Goal: Task Accomplishment & Management: Use online tool/utility

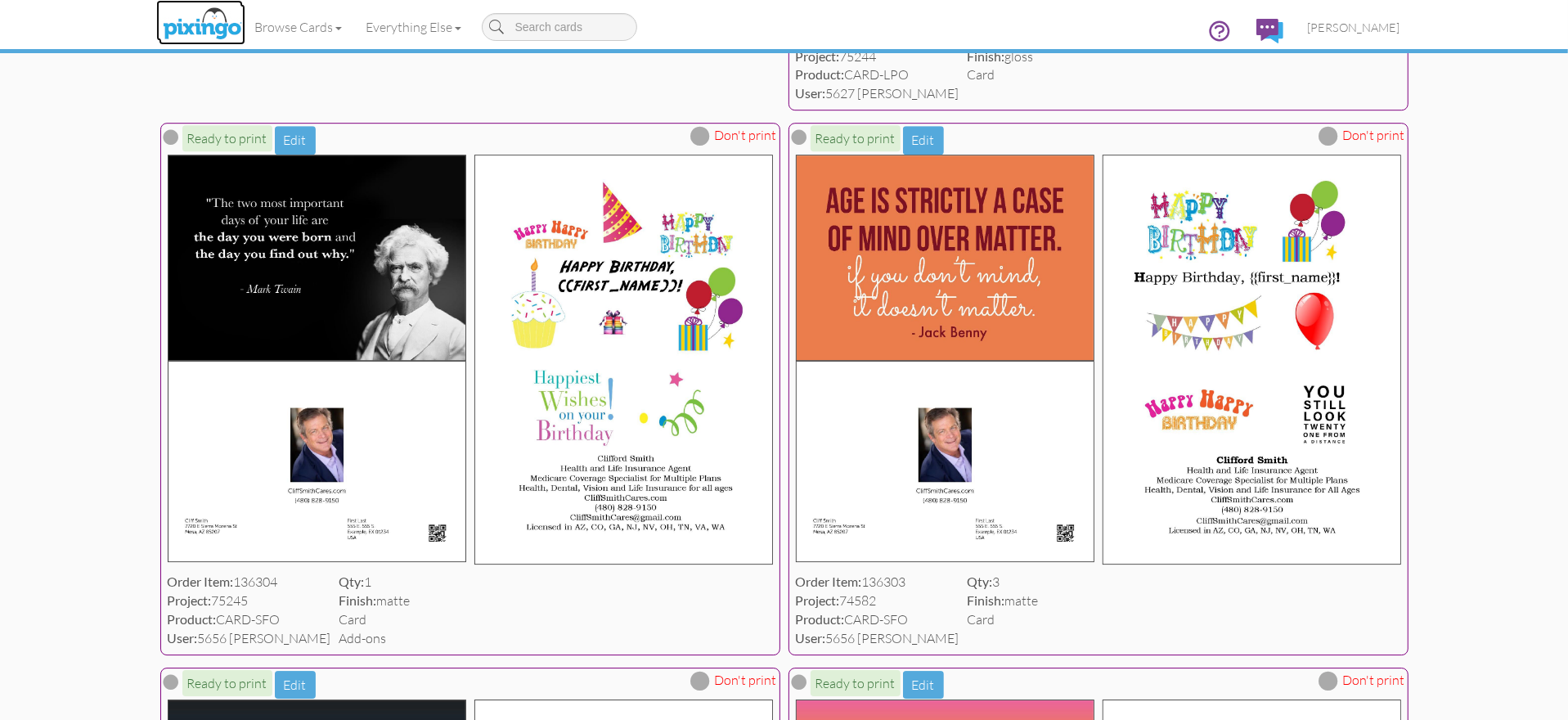
click at [177, 26] on img at bounding box center [202, 24] width 87 height 41
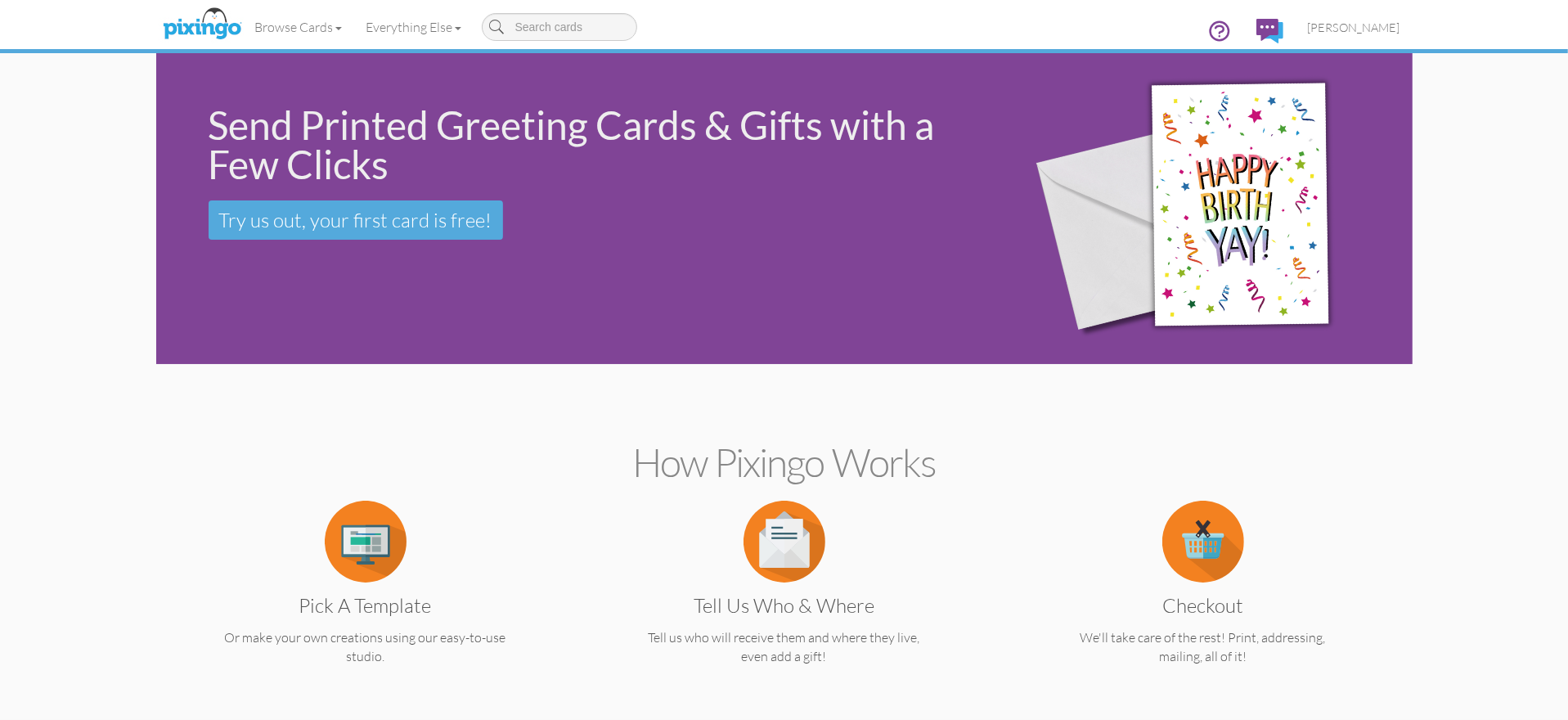
click at [1063, 459] on h2 "How Pixingo works" at bounding box center [784, 462] width 1199 height 43
click at [983, 474] on h2 "How Pixingo works" at bounding box center [784, 462] width 1199 height 43
click at [1365, 23] on span "[PERSON_NAME]" at bounding box center [1354, 28] width 93 height 14
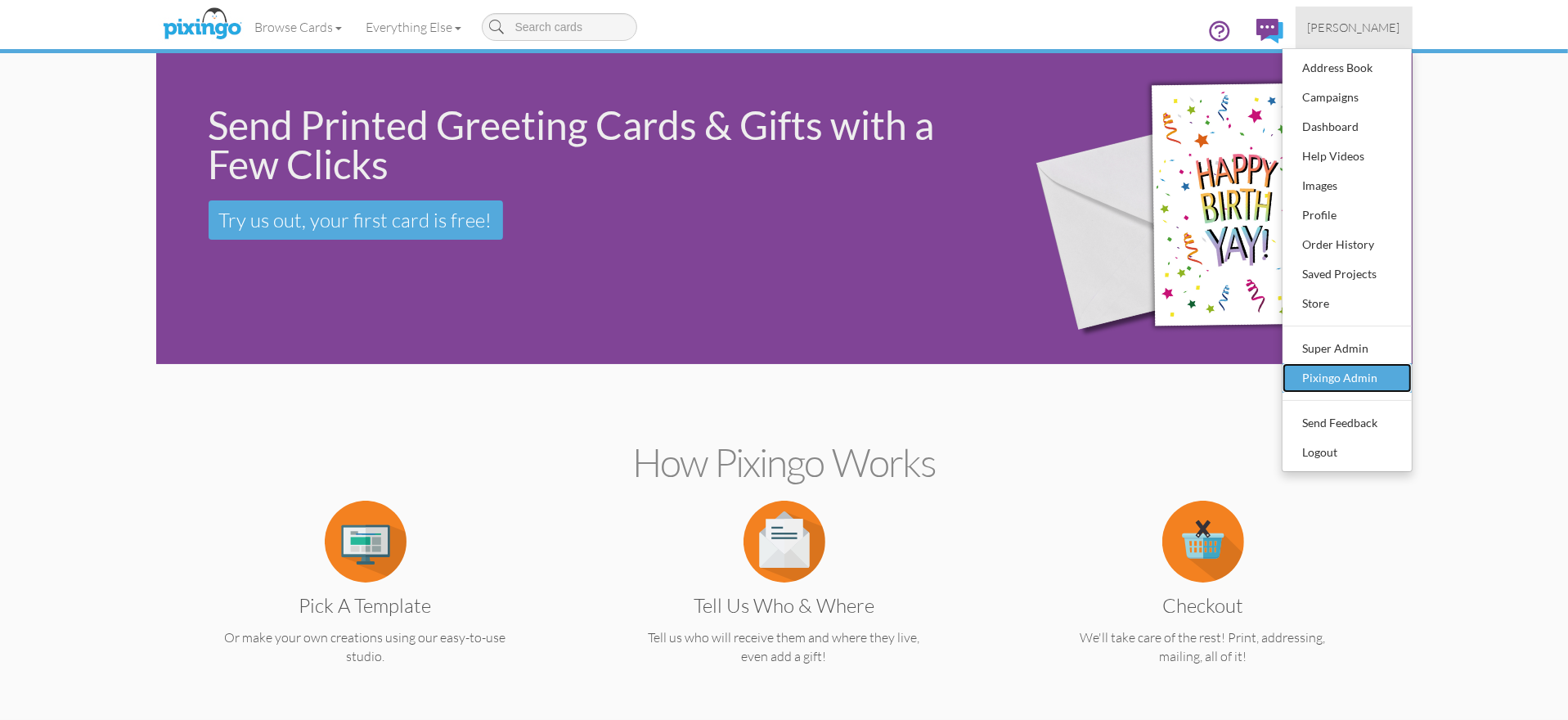
click at [1325, 378] on div "Pixingo Admin" at bounding box center [1347, 378] width 96 height 24
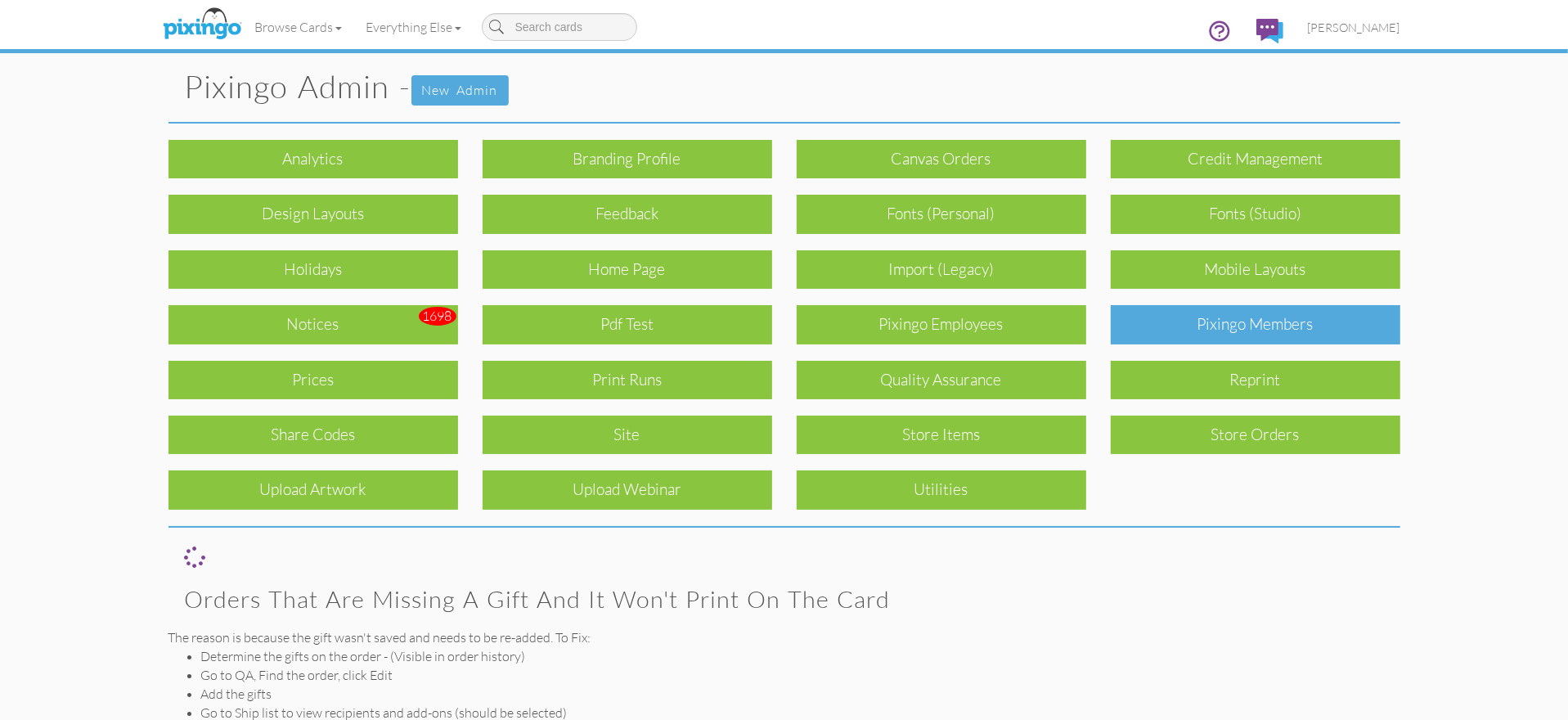
click at [1202, 314] on div "Pixingo Members" at bounding box center [1256, 324] width 290 height 38
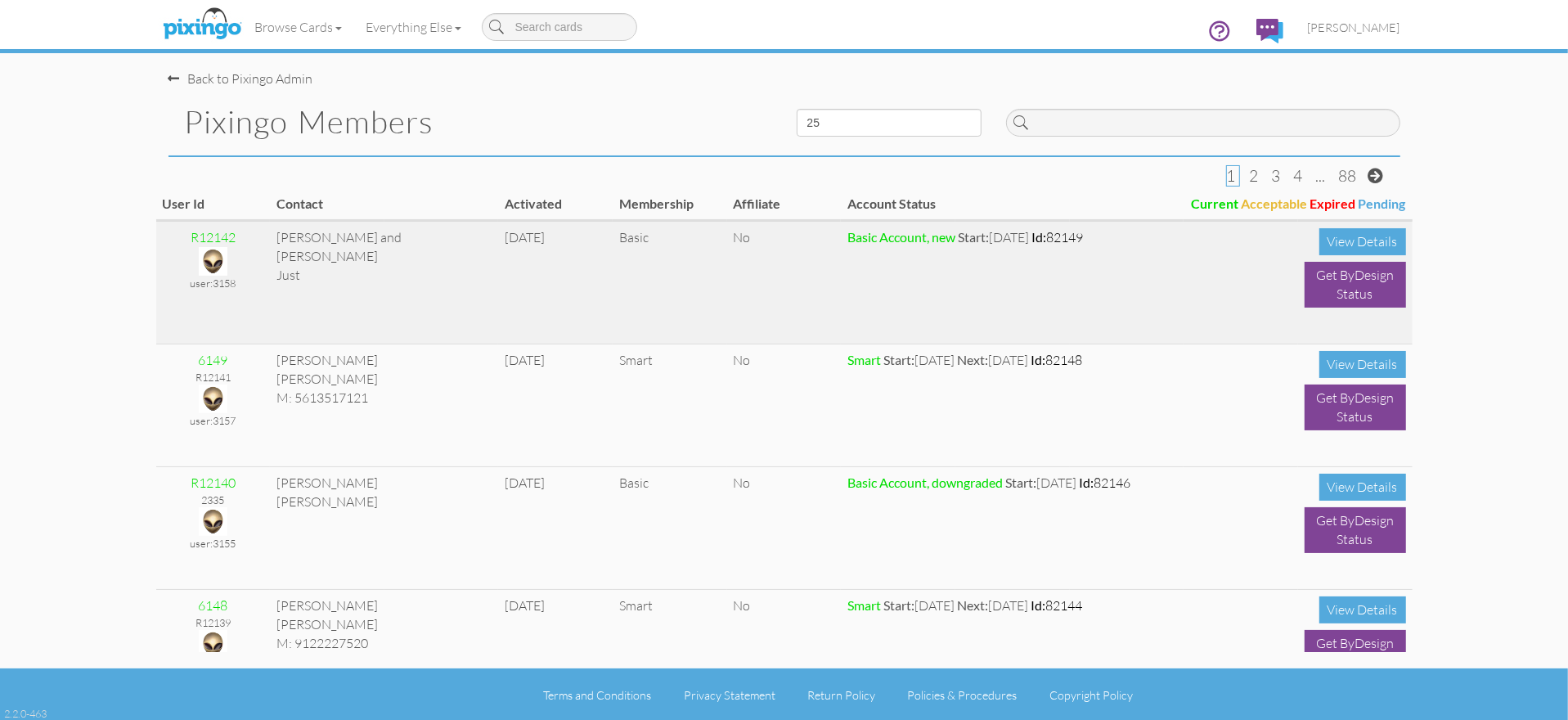
click at [606, 276] on td "[DATE]" at bounding box center [555, 283] width 114 height 122
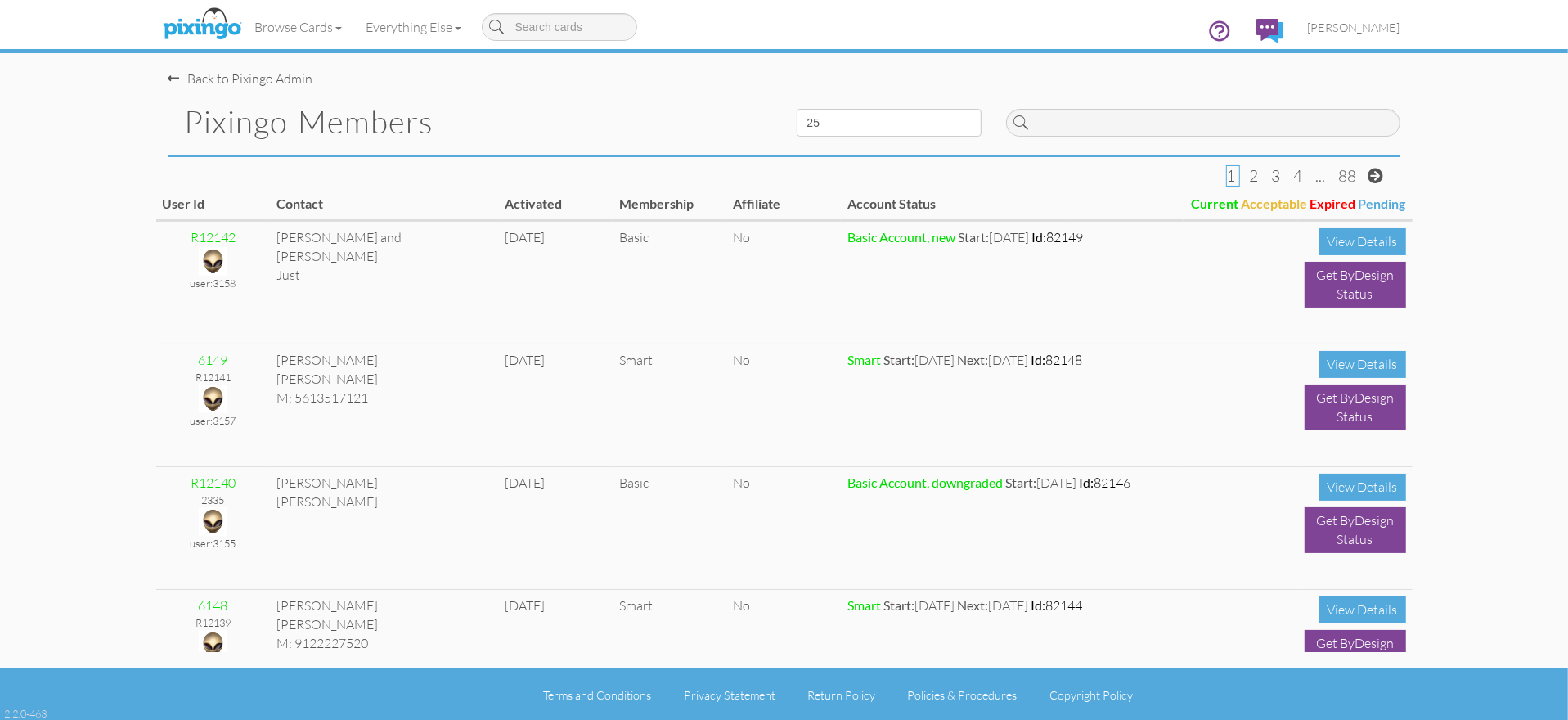
click at [516, 118] on h1 "Pixingo Members" at bounding box center [478, 122] width 587 height 35
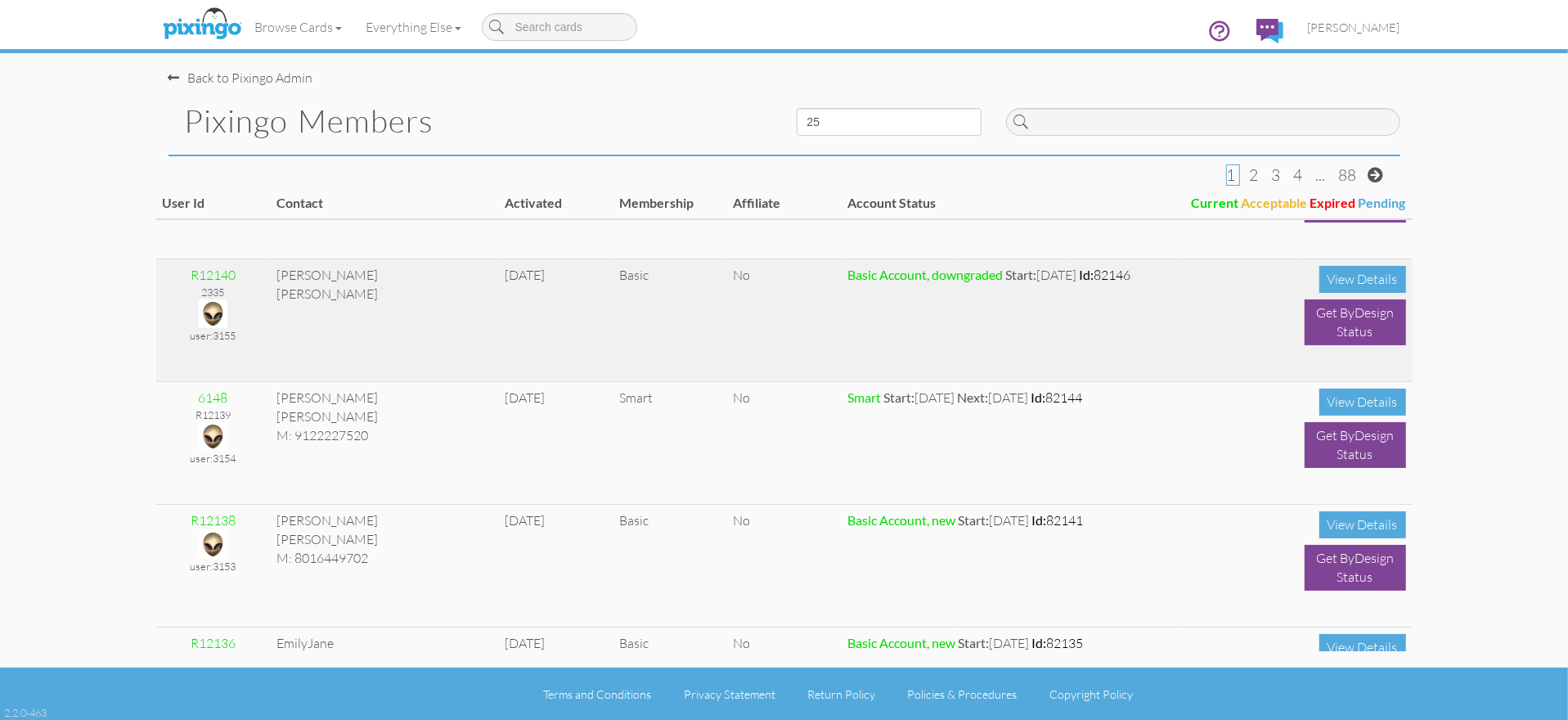
scroll to position [257, 0]
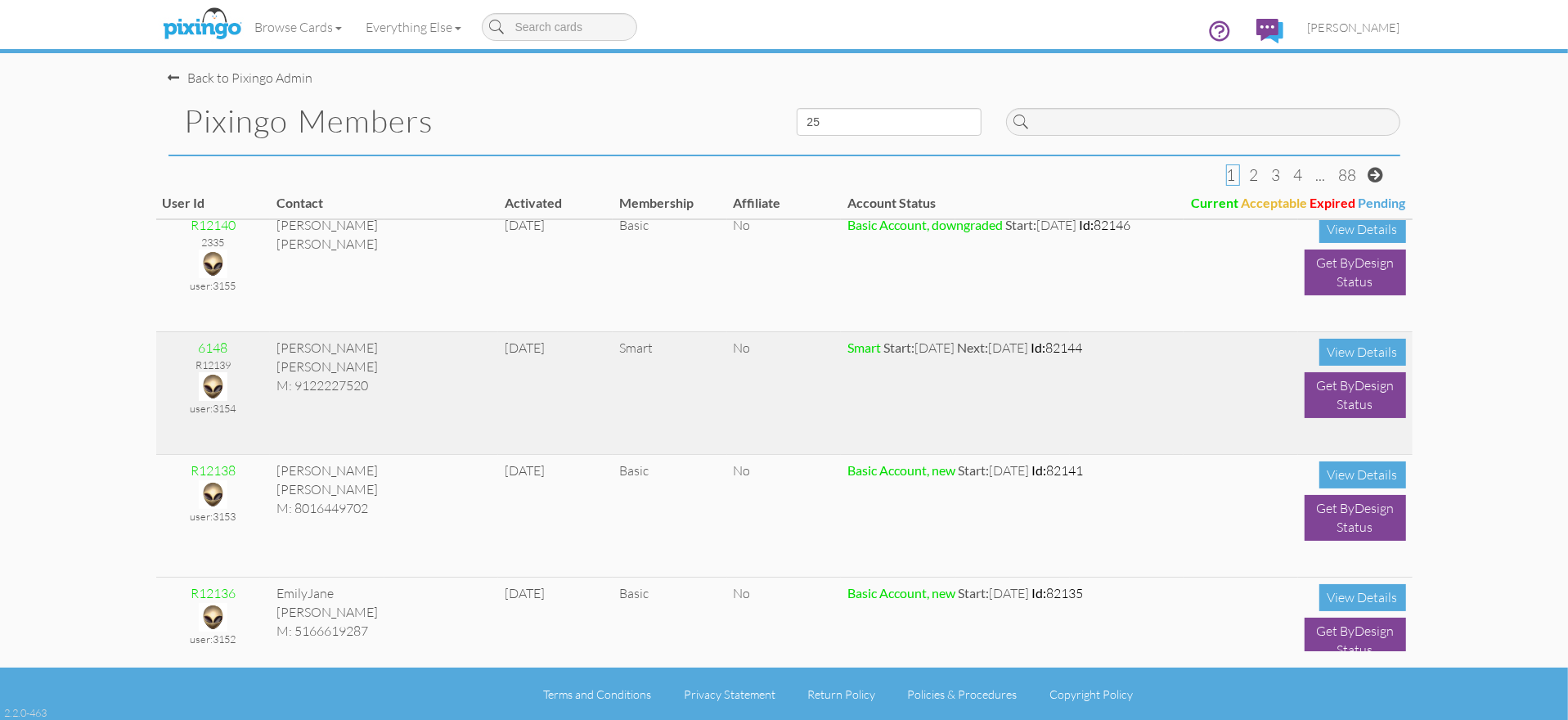
click at [210, 374] on img at bounding box center [212, 386] width 29 height 29
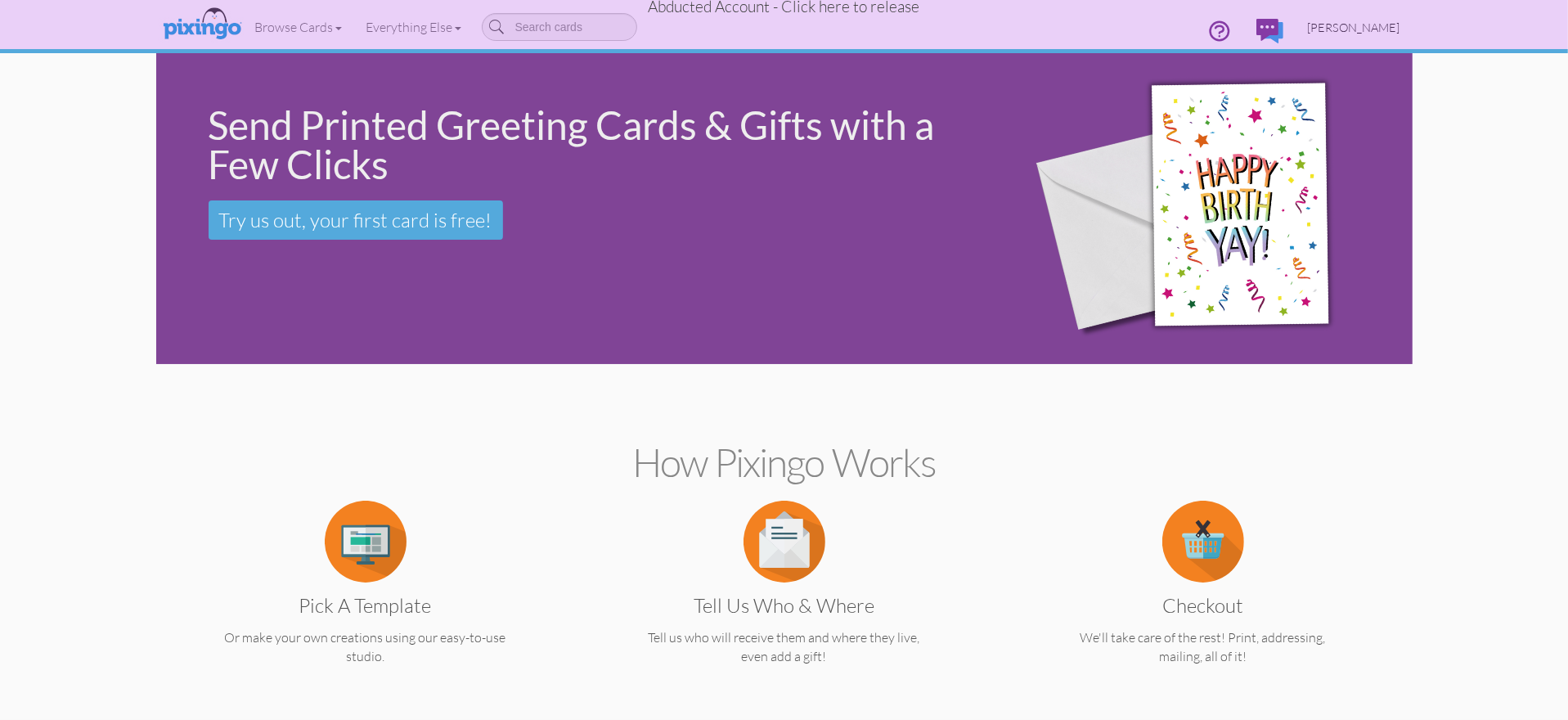
click at [1359, 26] on span "[PERSON_NAME]" at bounding box center [1354, 28] width 93 height 14
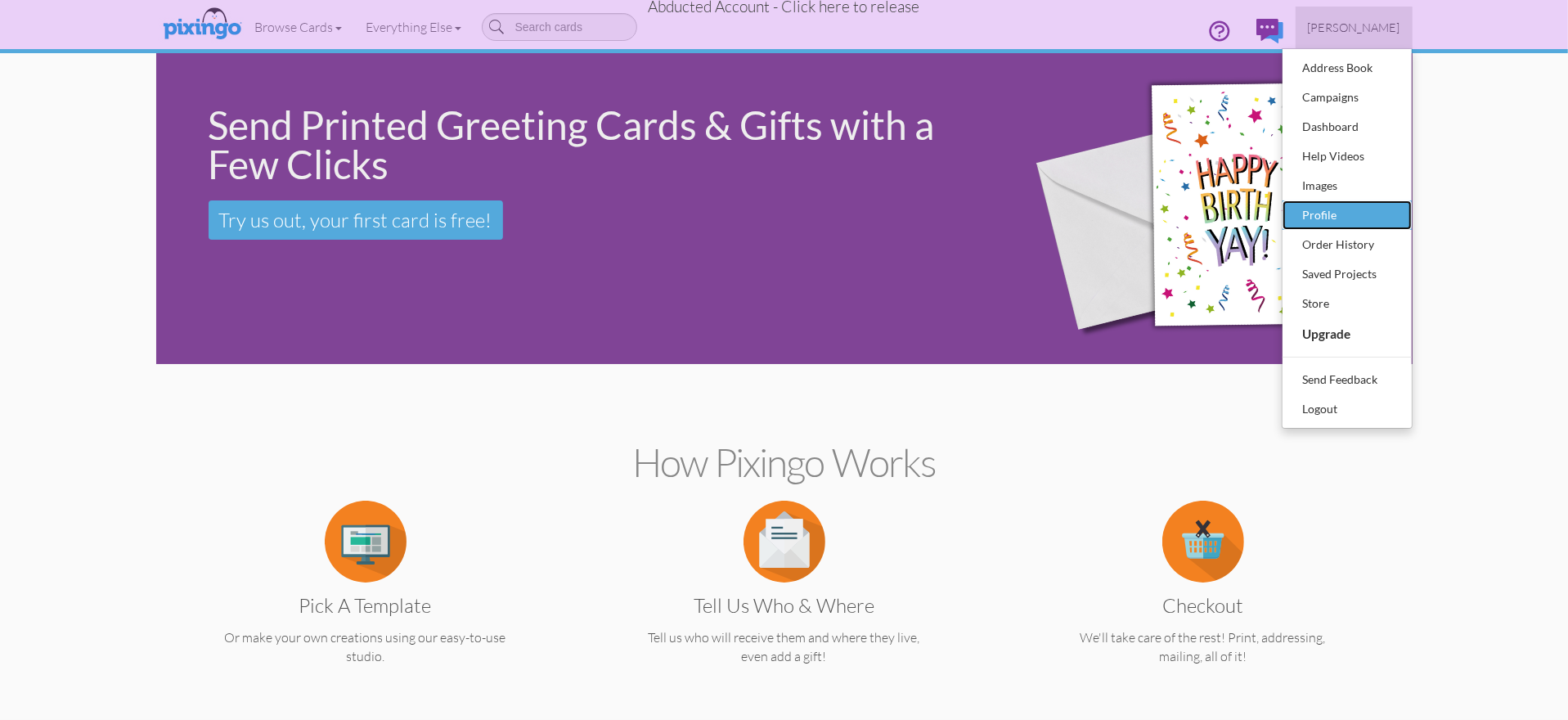
click at [1315, 212] on div "Profile" at bounding box center [1347, 215] width 96 height 24
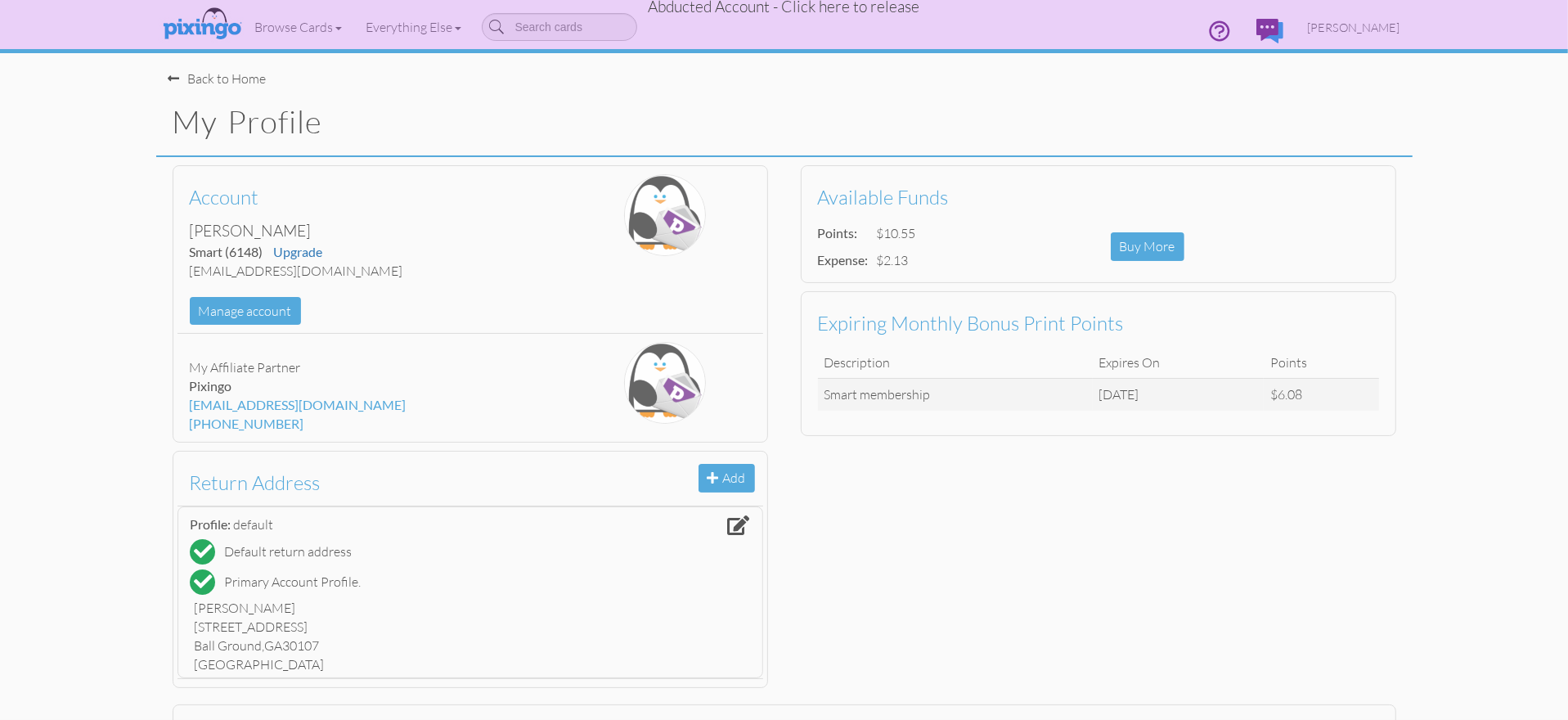
click at [814, 11] on span "Abducted Account - Click here to release" at bounding box center [784, 6] width 271 height 20
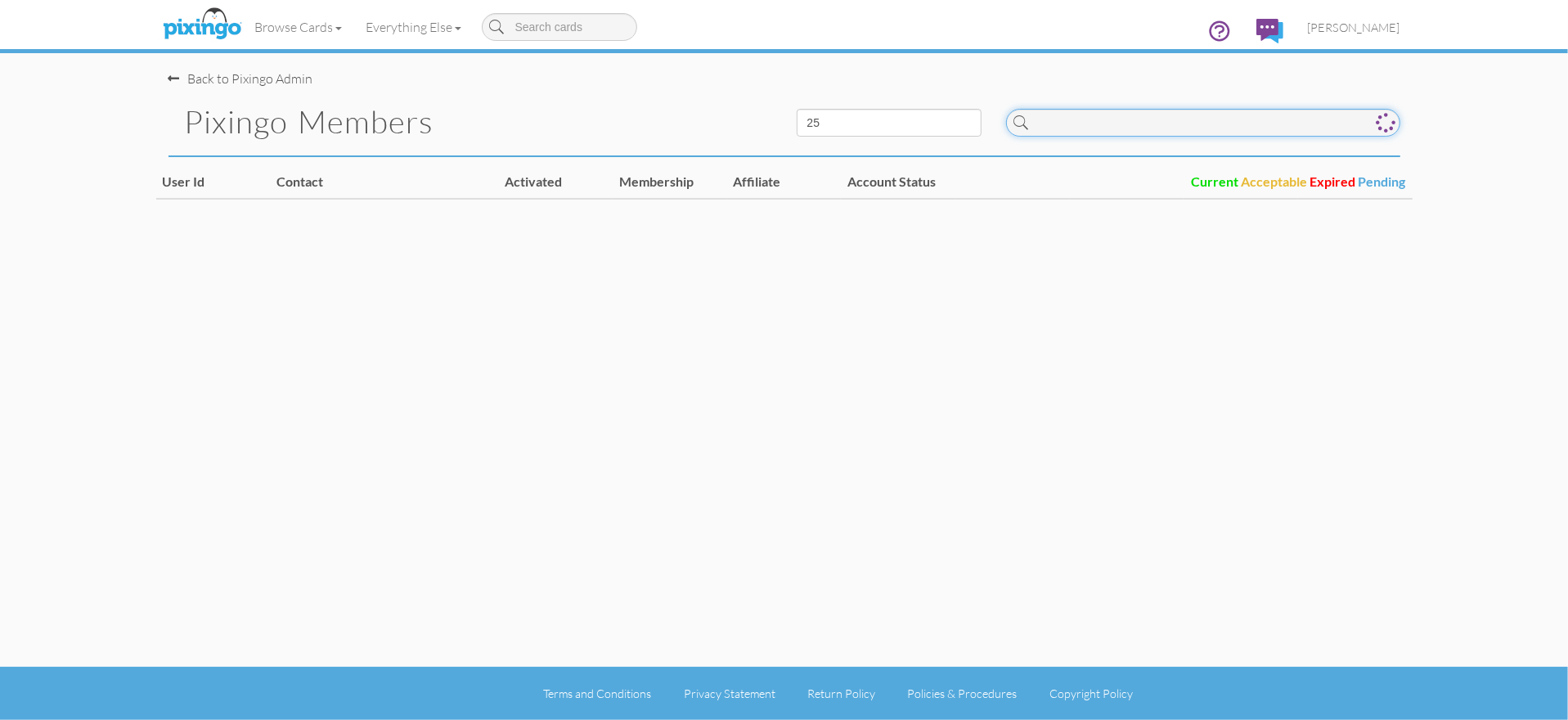
click at [1205, 136] on input at bounding box center [1203, 122] width 395 height 28
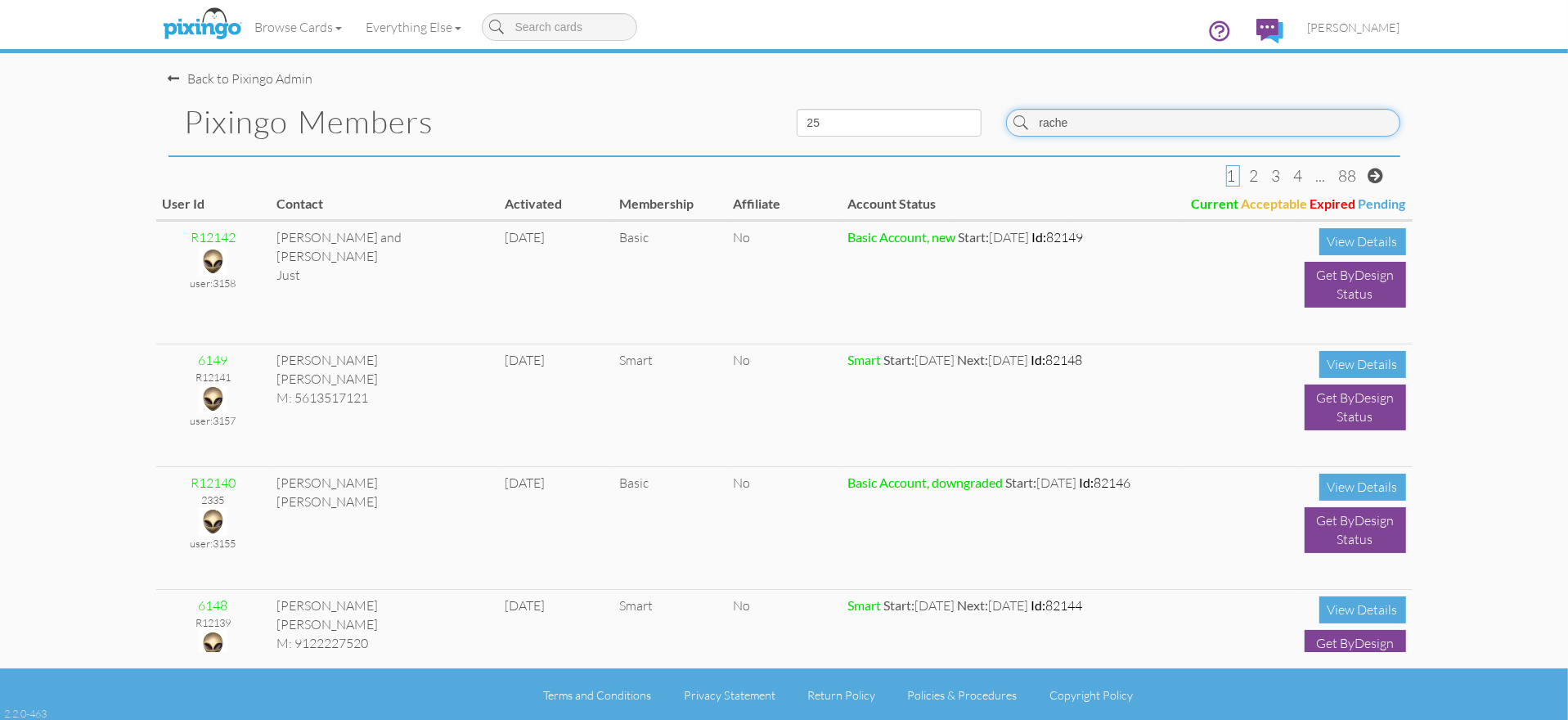
type input "[PERSON_NAME]"
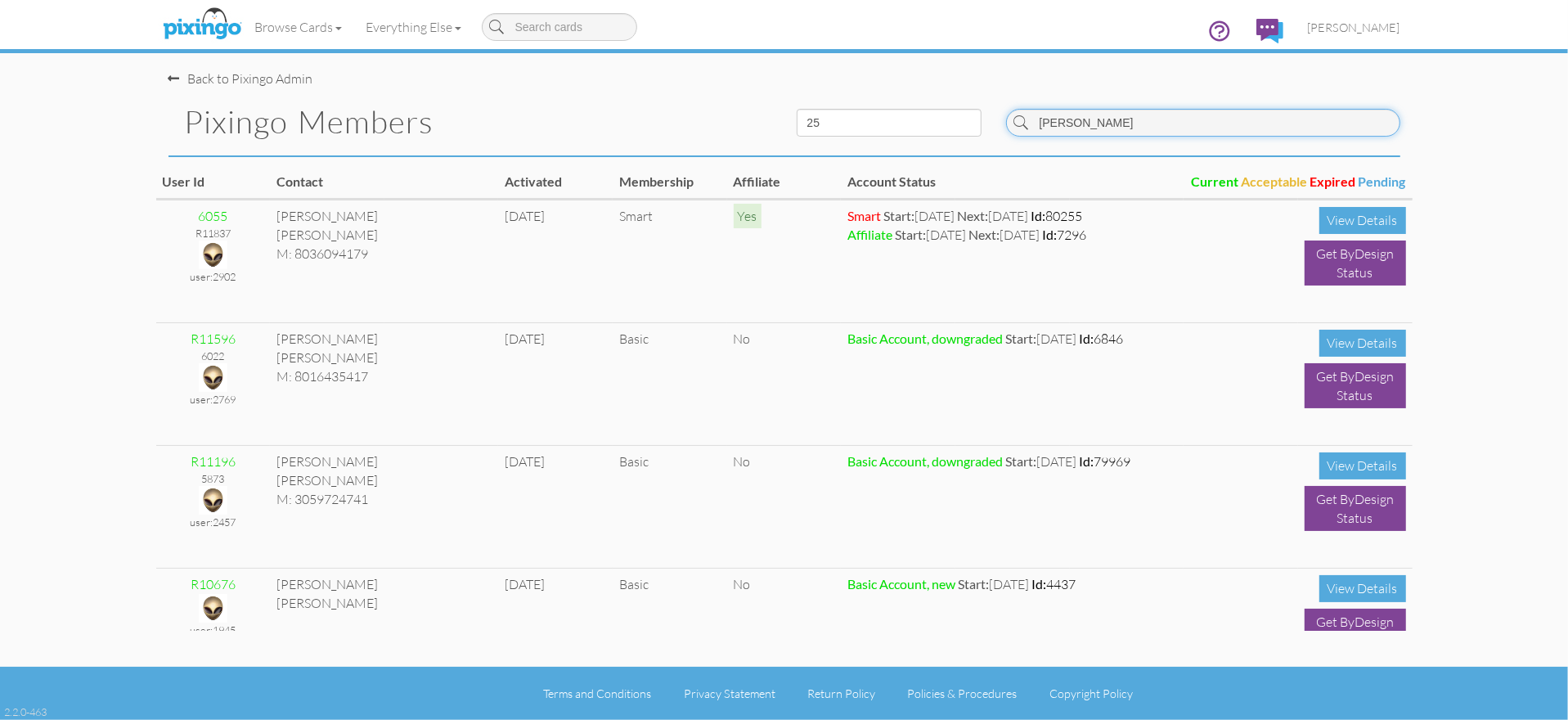
click at [1121, 131] on input "[PERSON_NAME]" at bounding box center [1203, 122] width 395 height 28
click at [1121, 130] on input "[PERSON_NAME]" at bounding box center [1203, 122] width 395 height 28
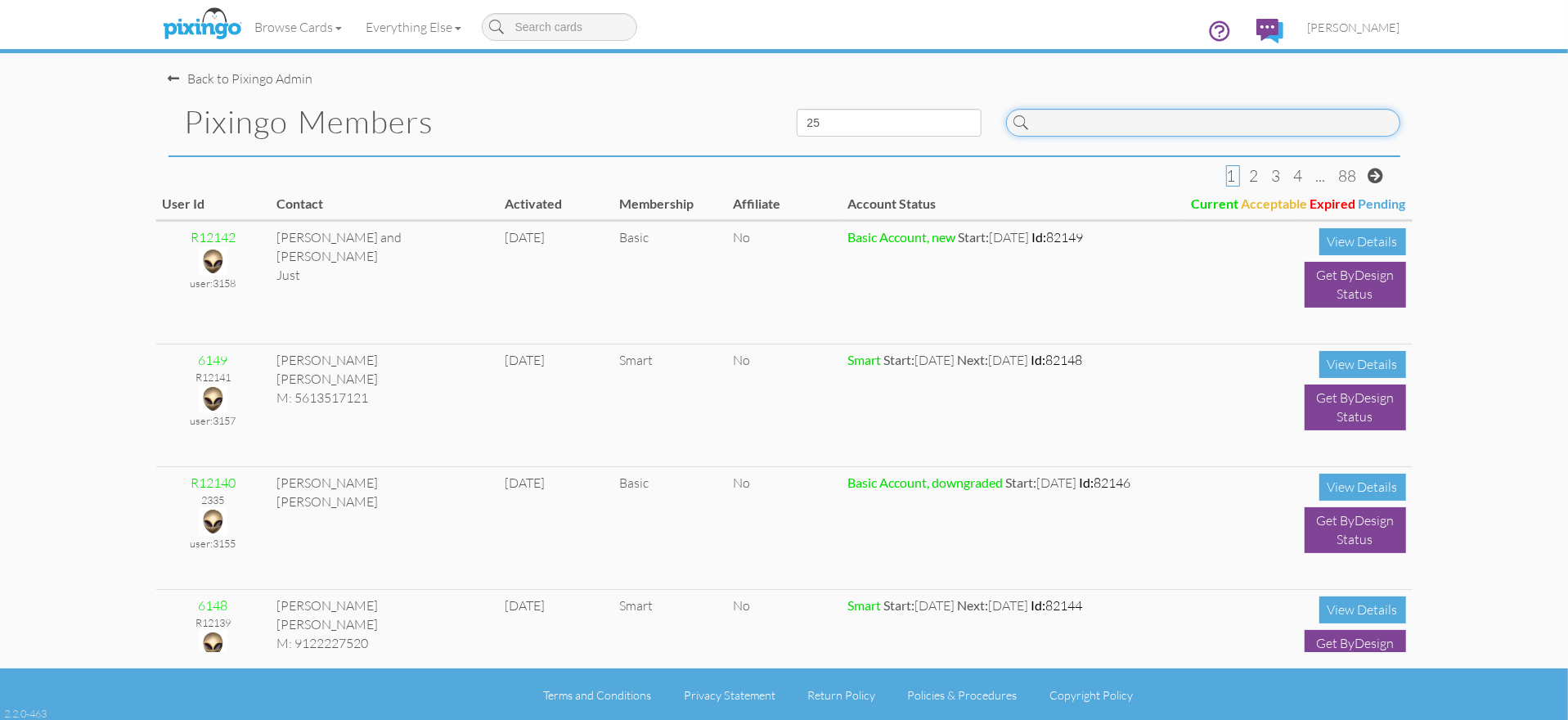
scroll to position [1, 0]
click at [1358, 32] on span "[PERSON_NAME]" at bounding box center [1354, 28] width 93 height 14
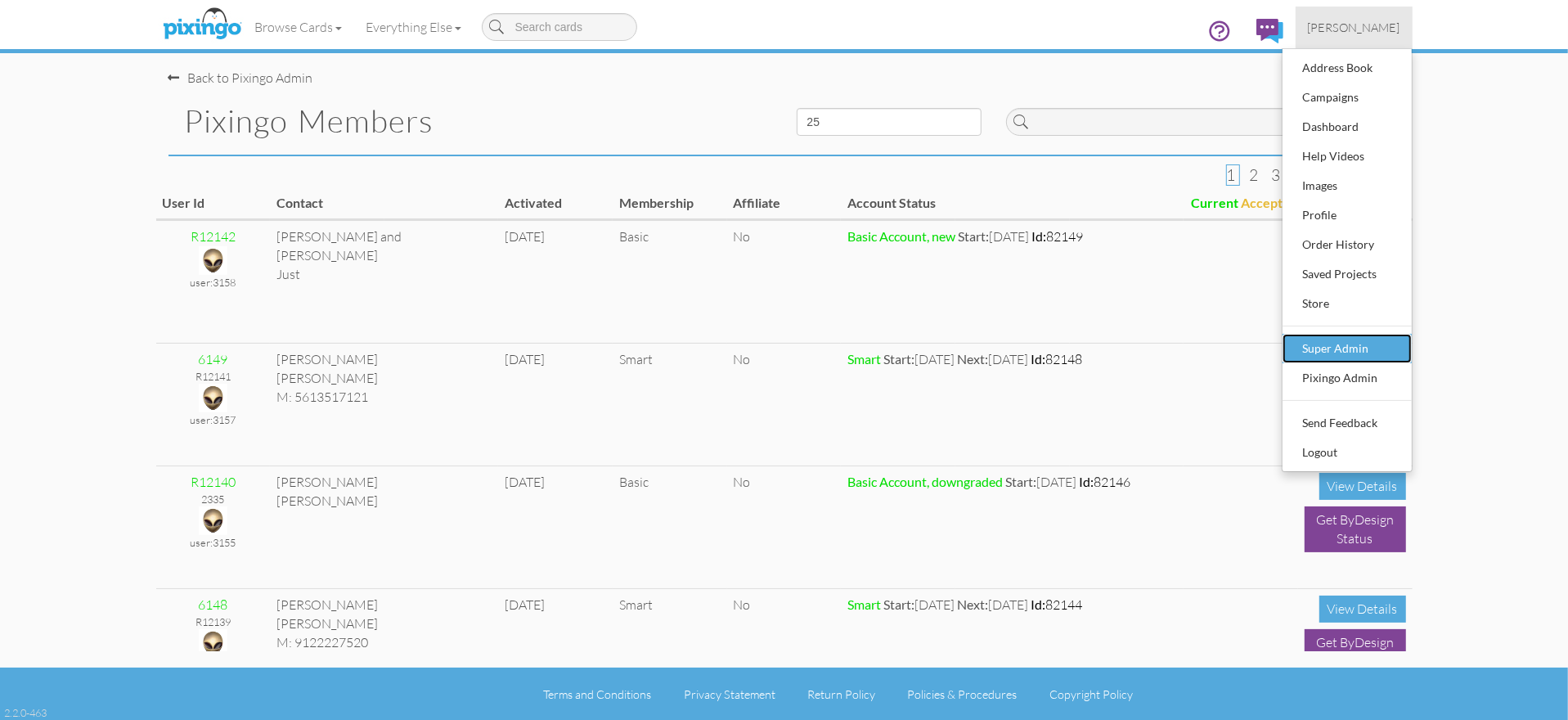
click at [1348, 347] on div "Super Admin" at bounding box center [1347, 349] width 96 height 24
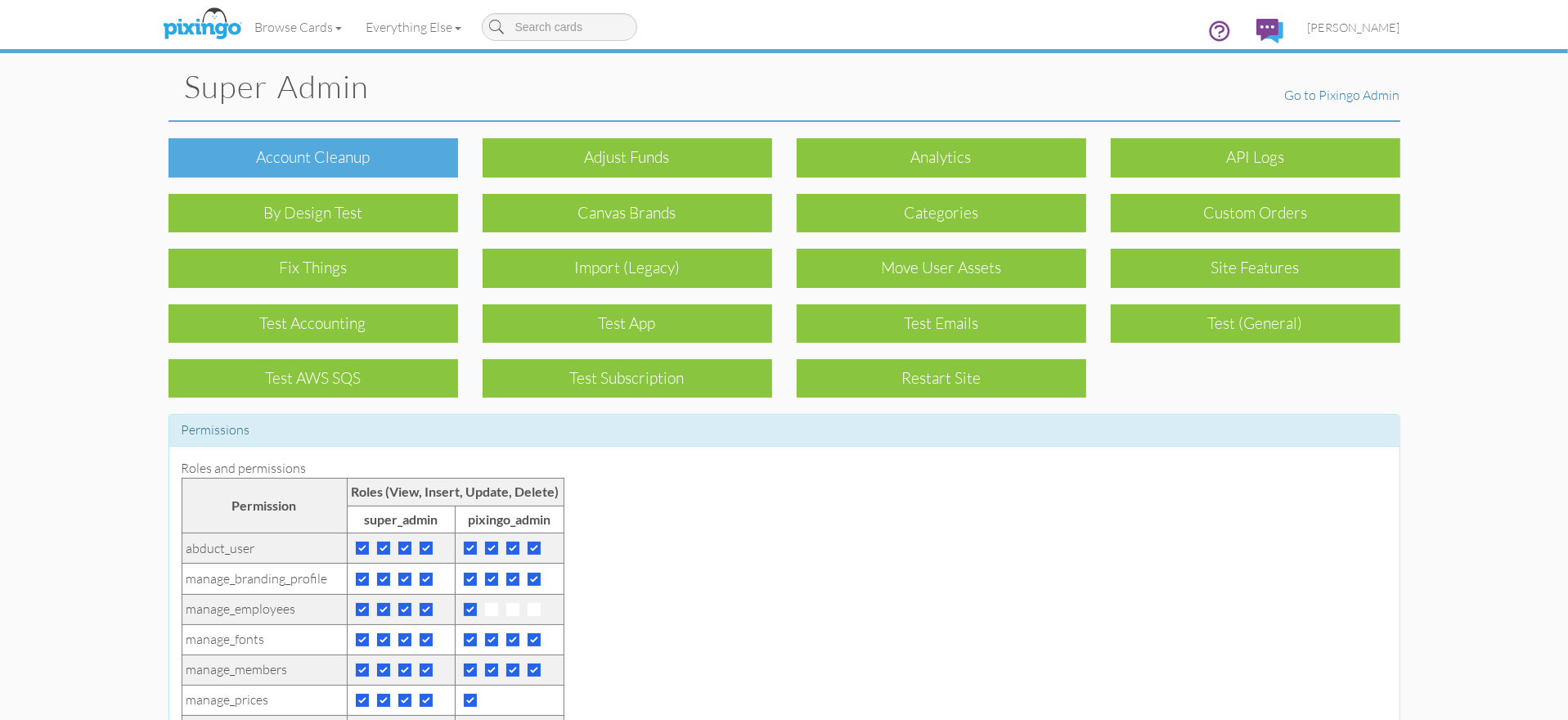
click at [367, 151] on div "Account cleanup" at bounding box center [313, 157] width 290 height 38
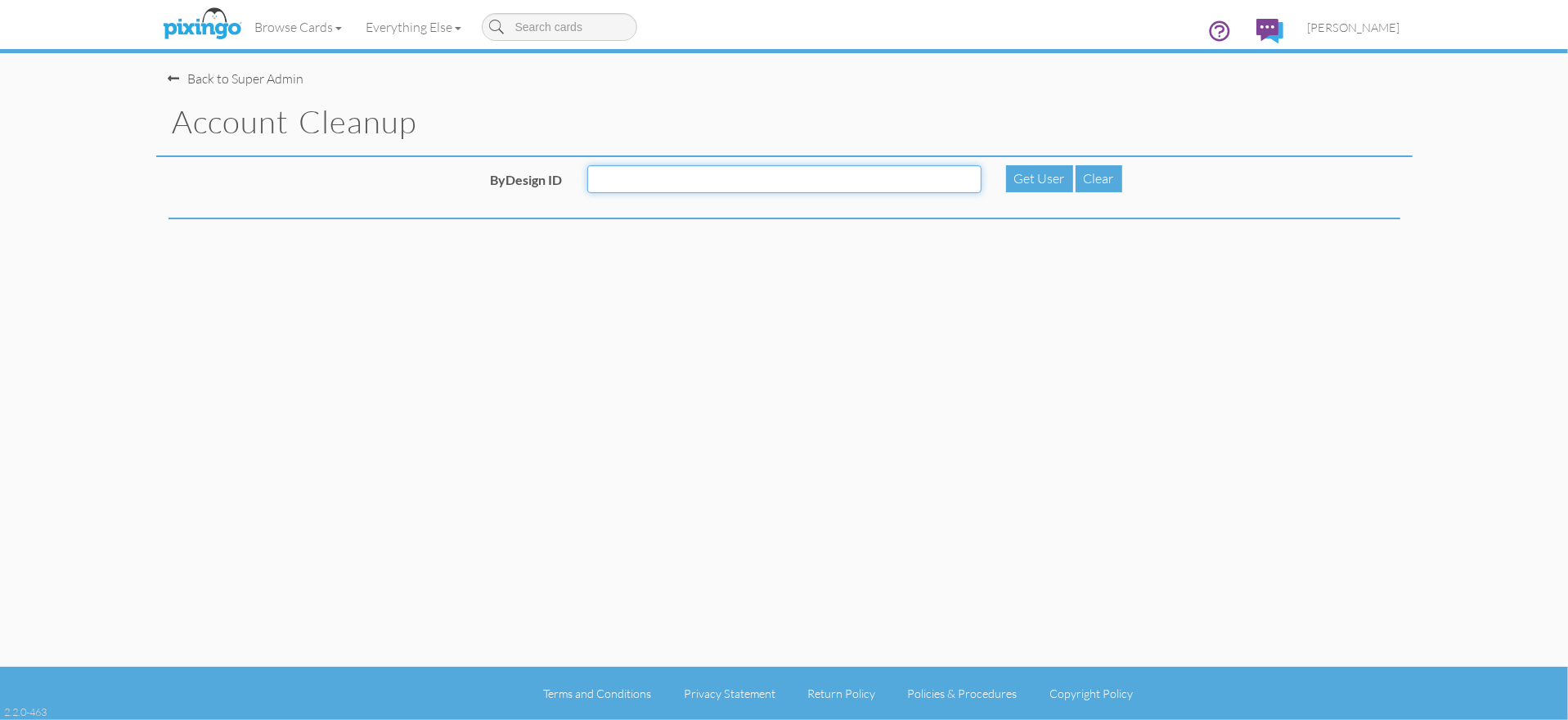
click at [732, 169] on input "ByDesign ID" at bounding box center [784, 180] width 395 height 28
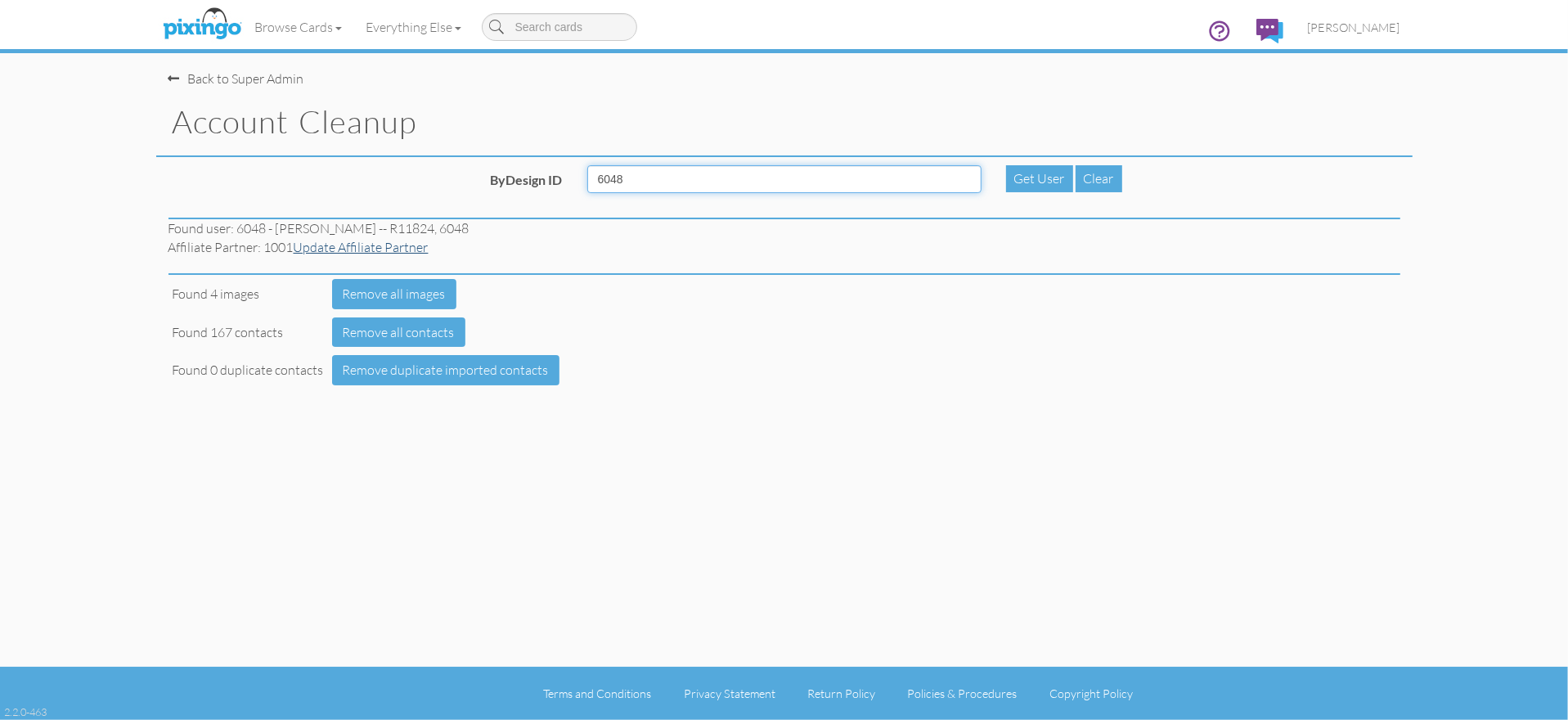
type input "6048"
click at [349, 247] on link "Update Affiliate Partner" at bounding box center [362, 246] width 135 height 16
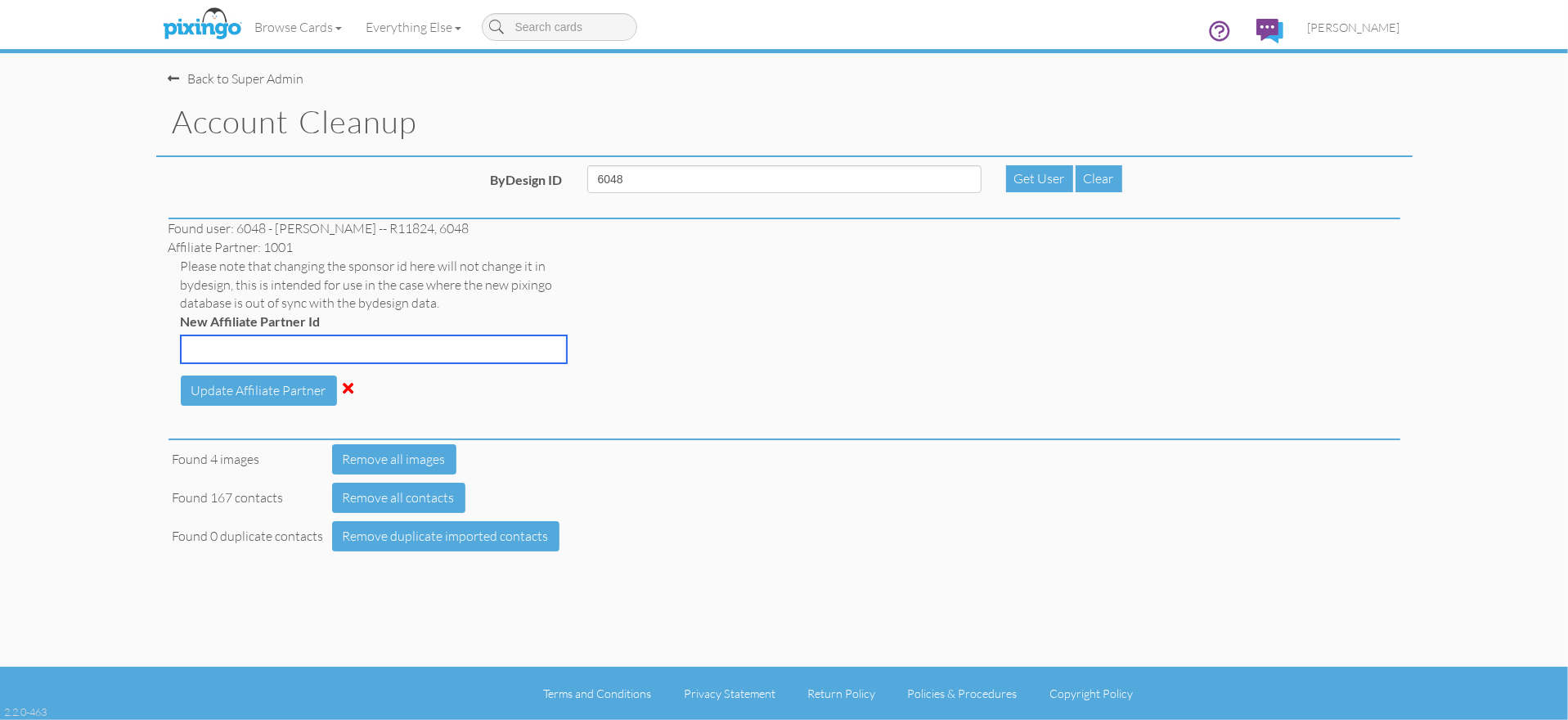
click at [274, 350] on input "New Affiliate Partner Id" at bounding box center [373, 350] width 386 height 28
type input "6055"
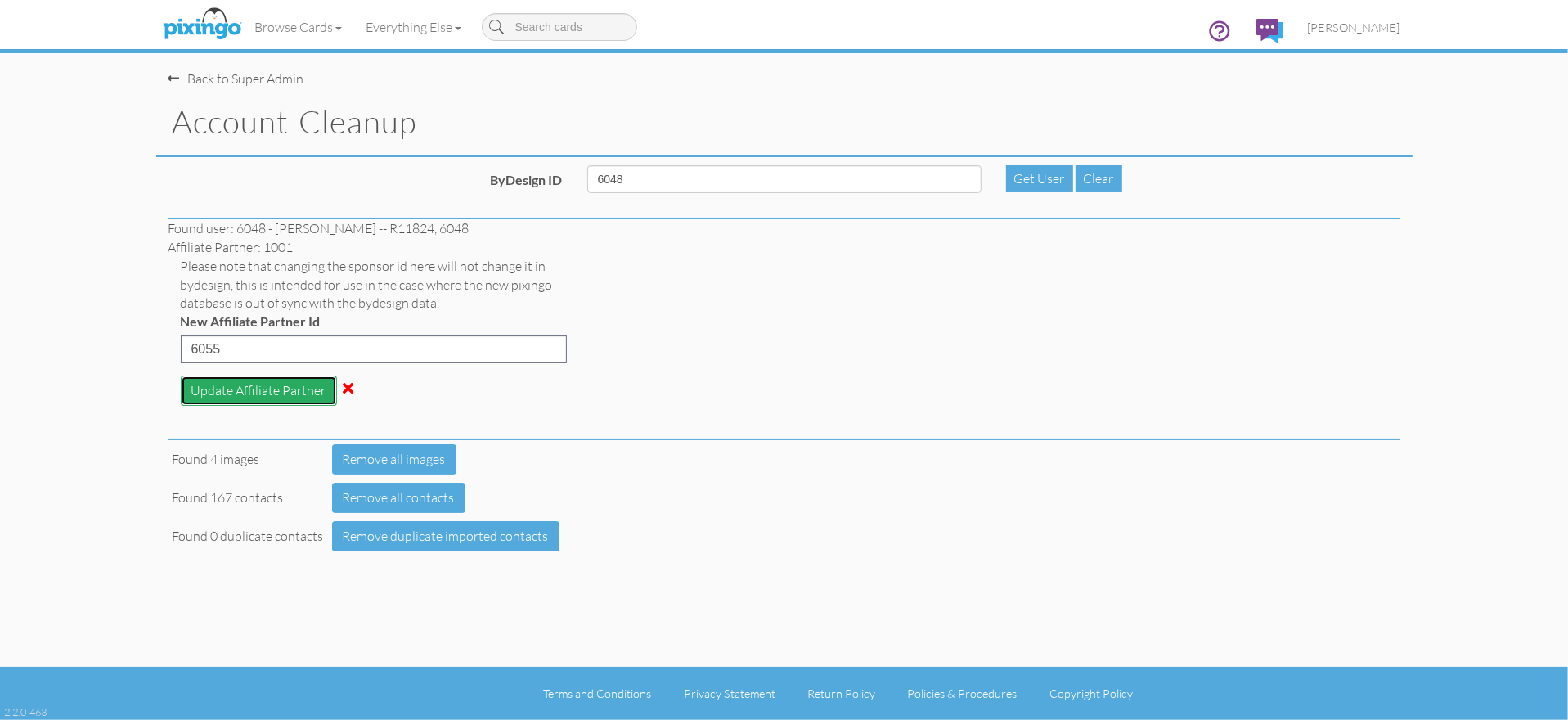
click at [234, 389] on button "Update Affiliate Partner" at bounding box center [258, 390] width 156 height 30
click at [693, 468] on div "Found 4 images Remove all images Found 167 contacts Remove all contacts Found 0…" at bounding box center [784, 497] width 1257 height 115
click at [1367, 28] on span "[PERSON_NAME]" at bounding box center [1354, 28] width 93 height 14
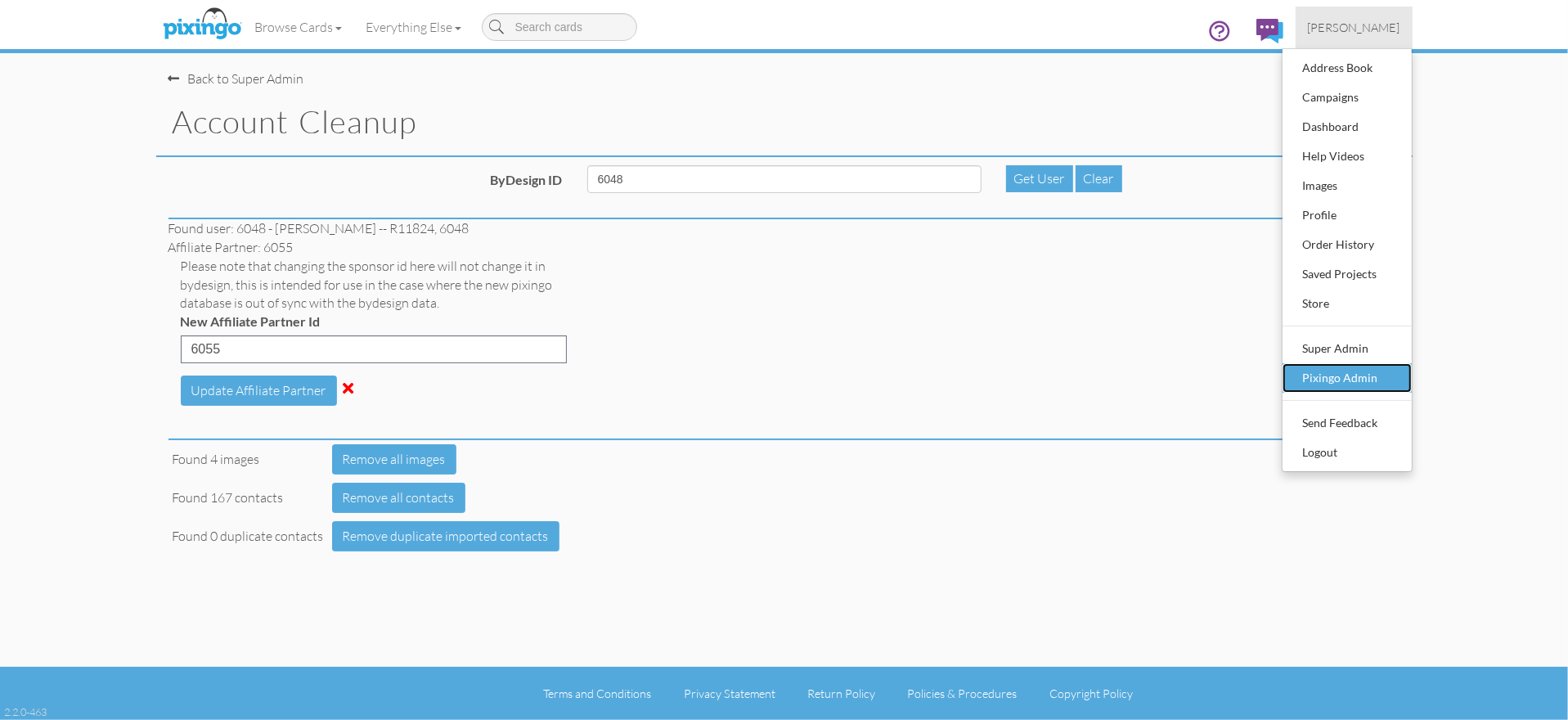
click at [1302, 381] on div "Pixingo Admin" at bounding box center [1347, 378] width 96 height 24
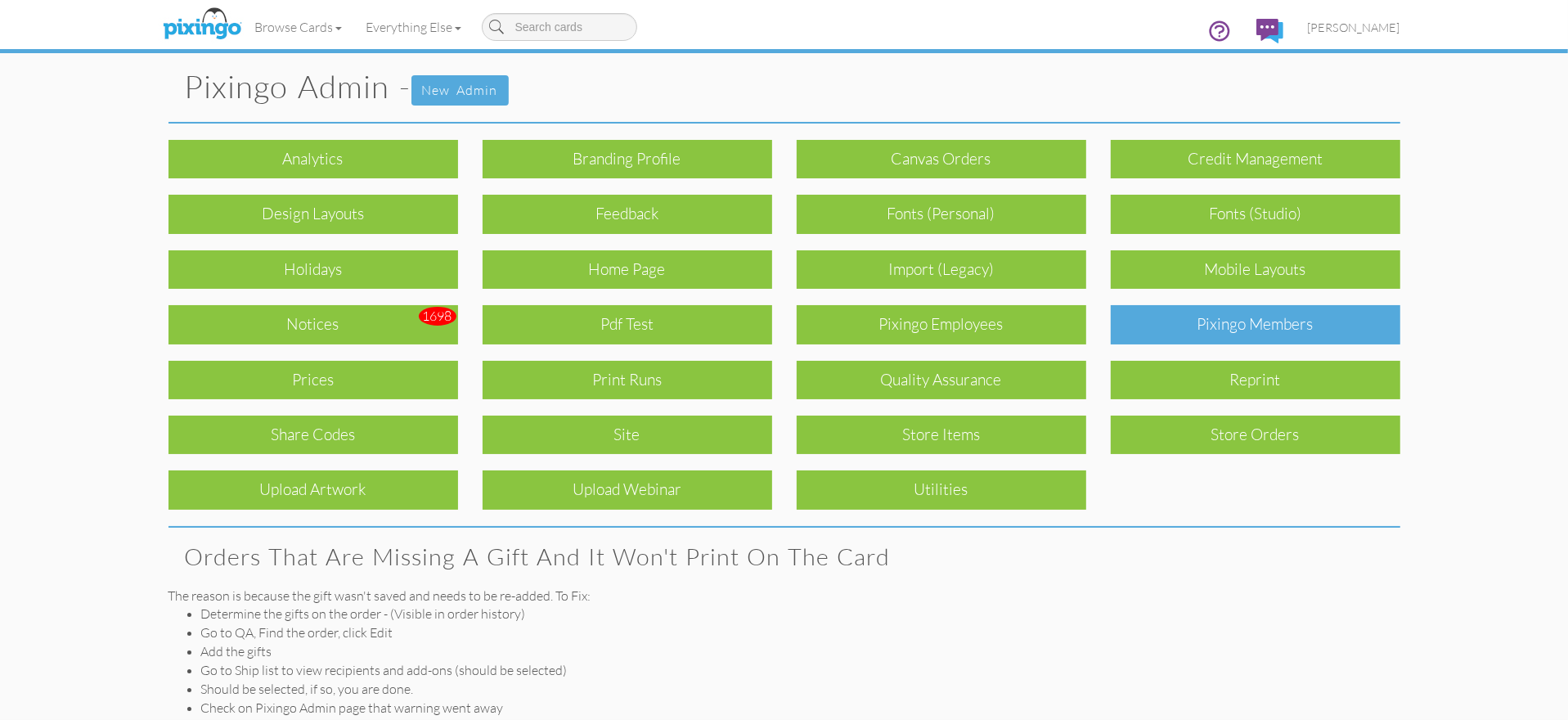
click at [1274, 331] on div "Pixingo Members" at bounding box center [1256, 324] width 290 height 38
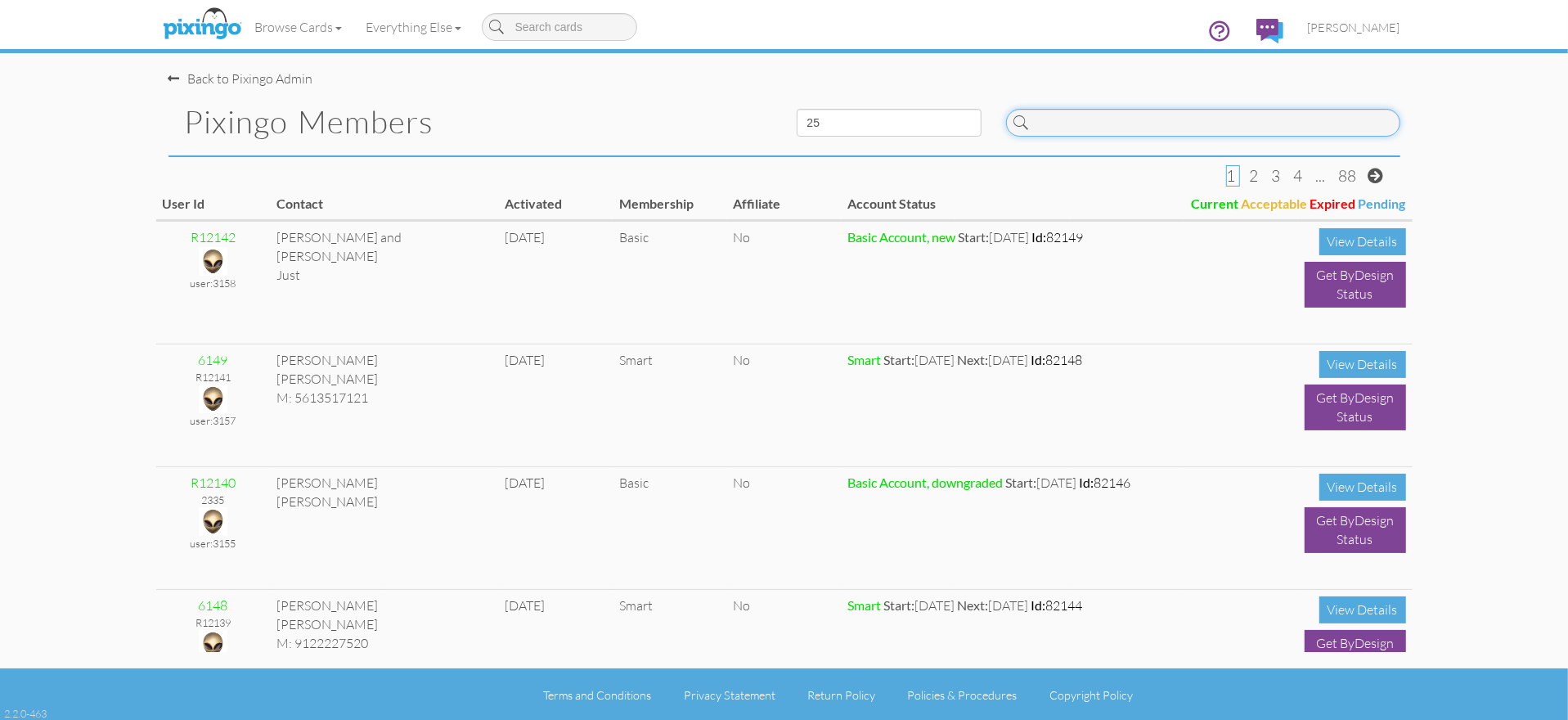
click at [1080, 115] on input at bounding box center [1203, 122] width 395 height 28
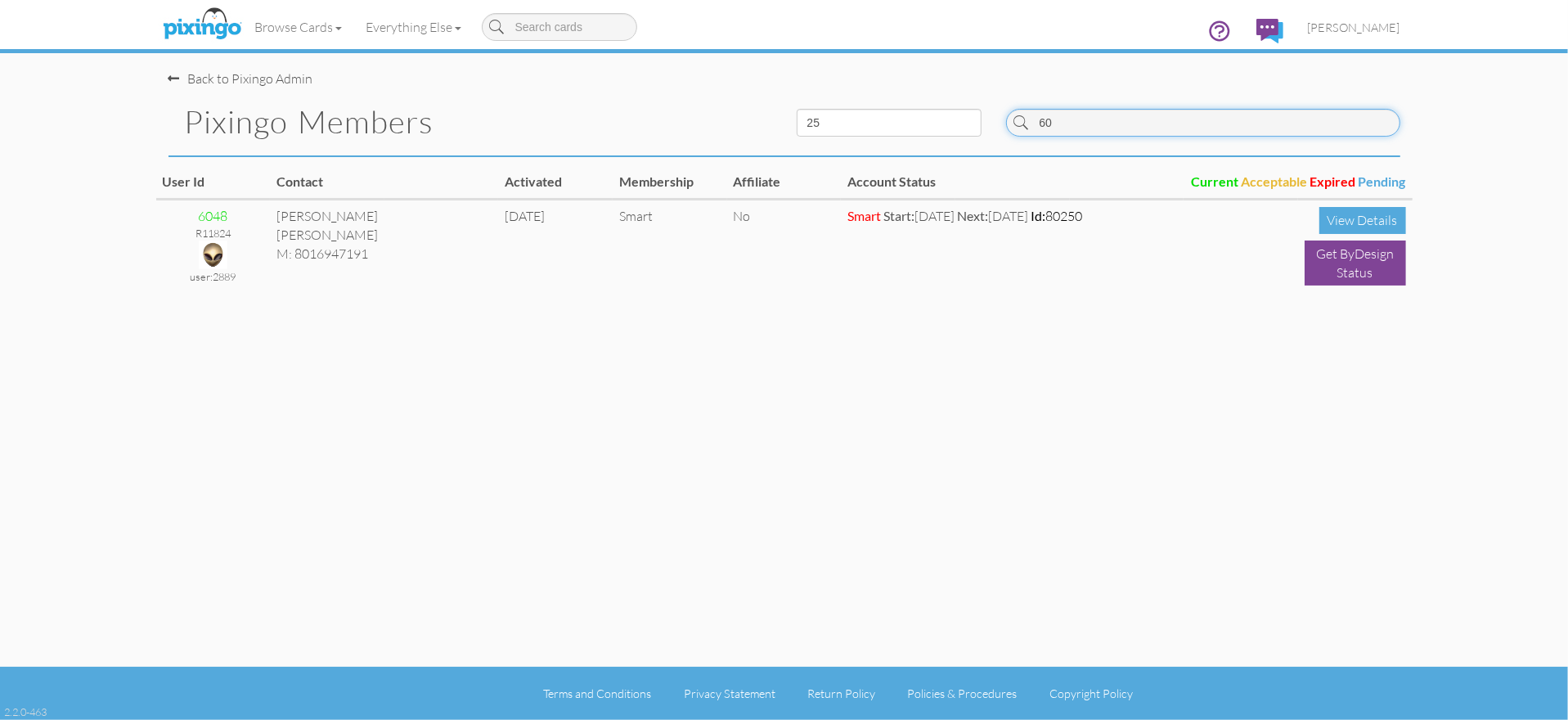
type input "6"
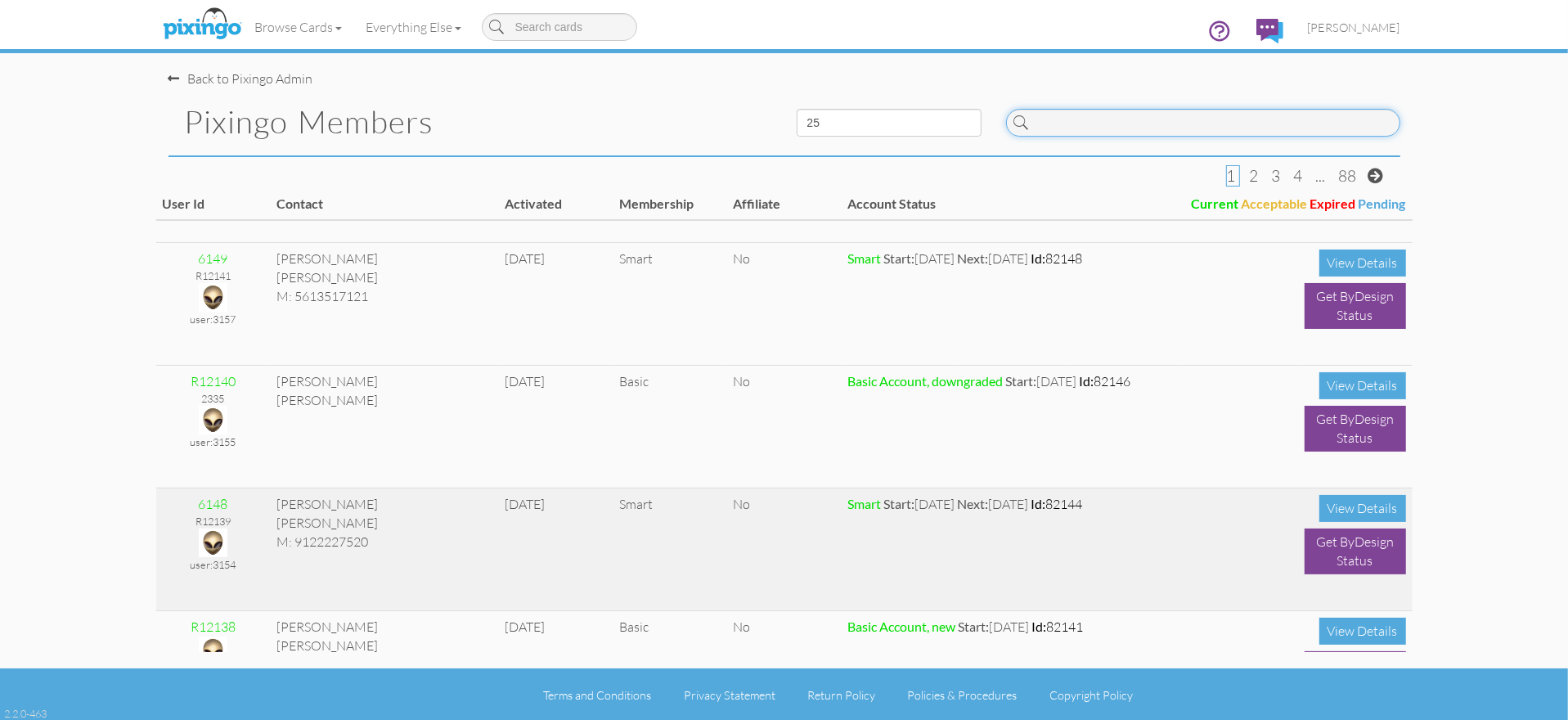
scroll to position [166, 0]
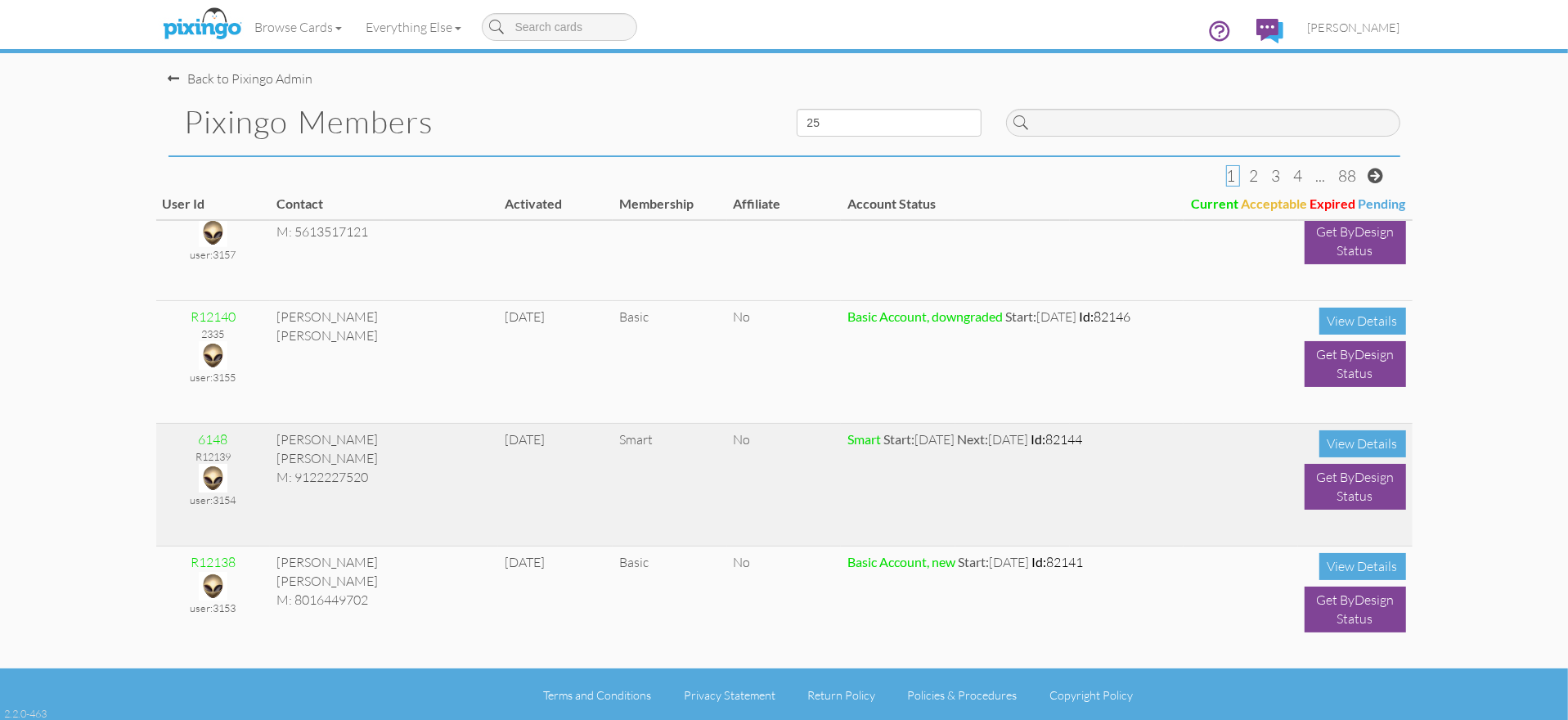
click at [215, 479] on img at bounding box center [212, 478] width 29 height 29
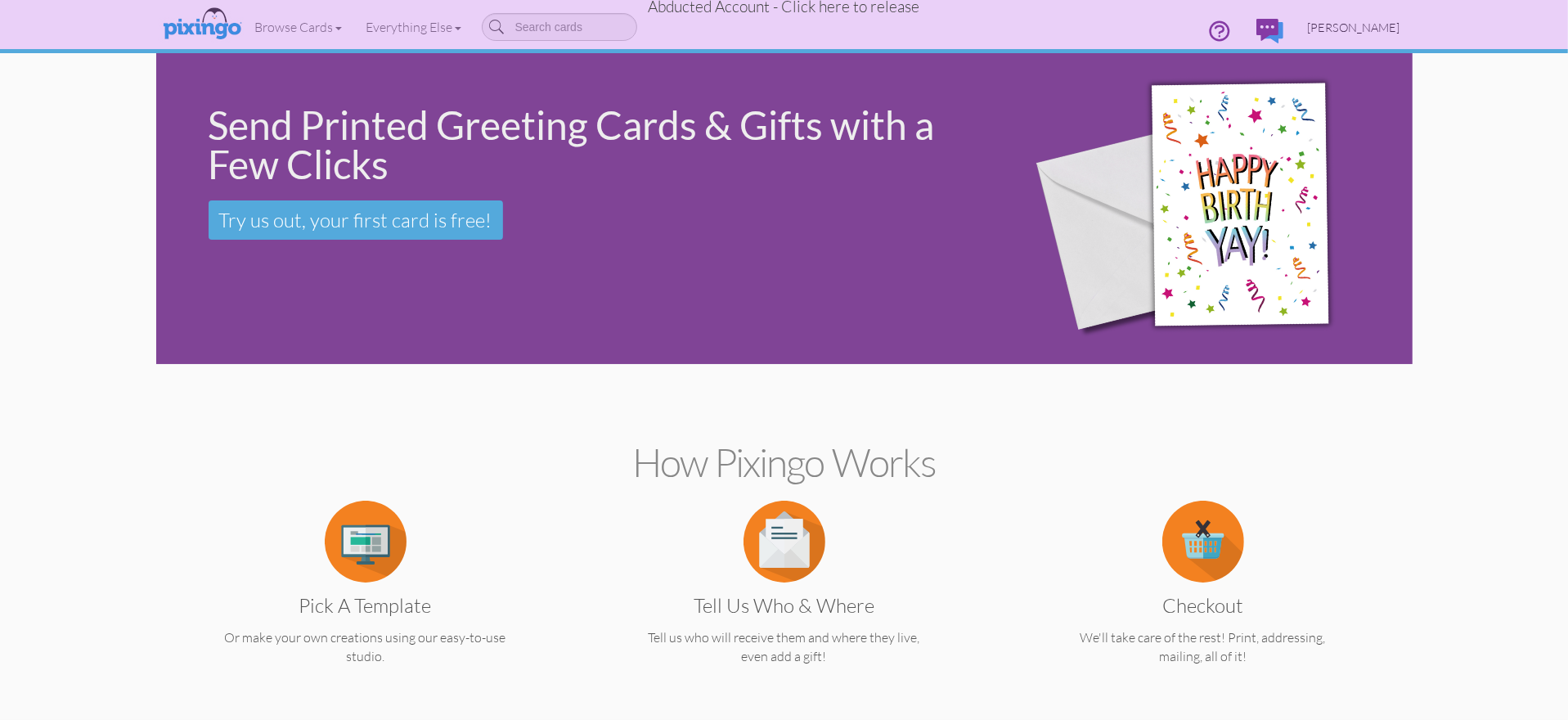
click at [1369, 25] on span "[PERSON_NAME]" at bounding box center [1354, 28] width 93 height 14
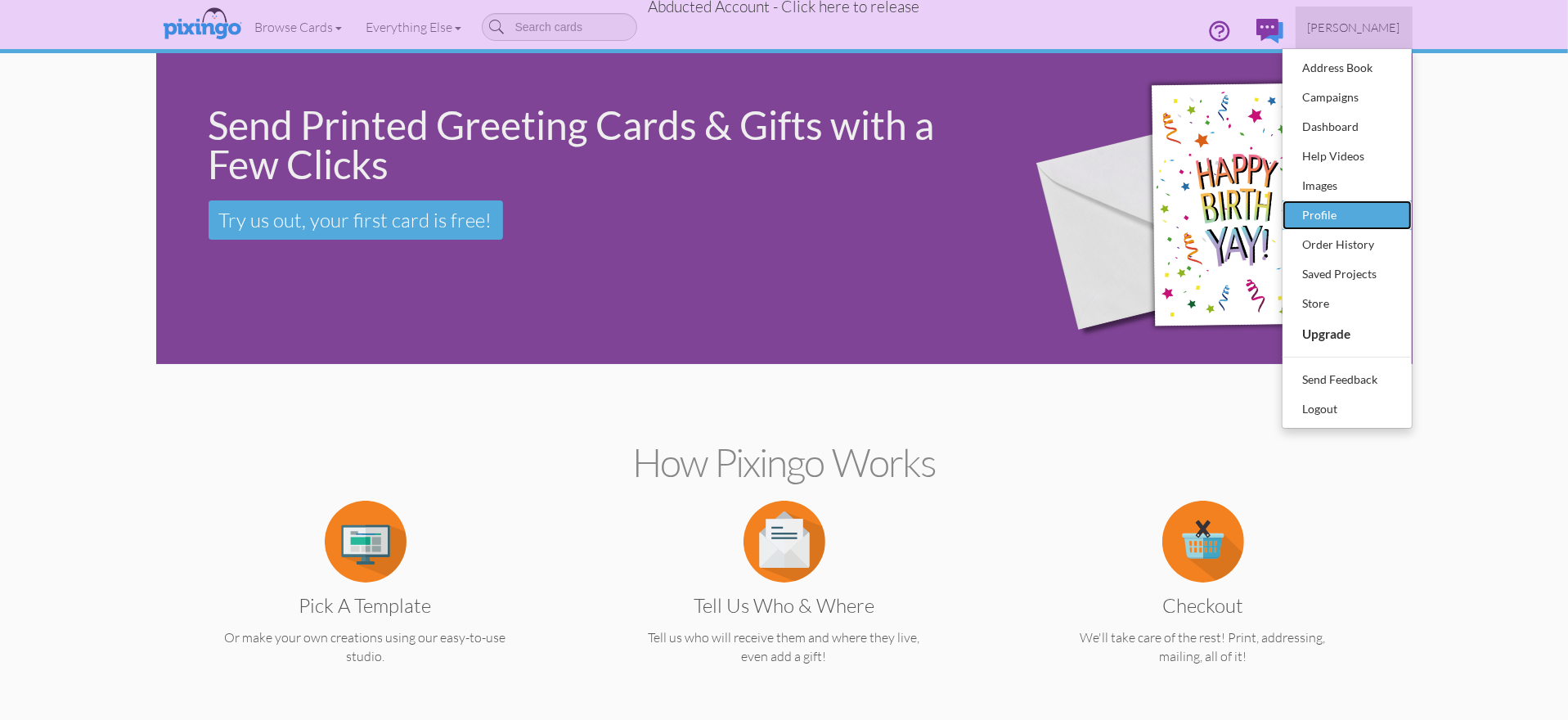
click at [1320, 208] on div "Profile" at bounding box center [1347, 215] width 96 height 24
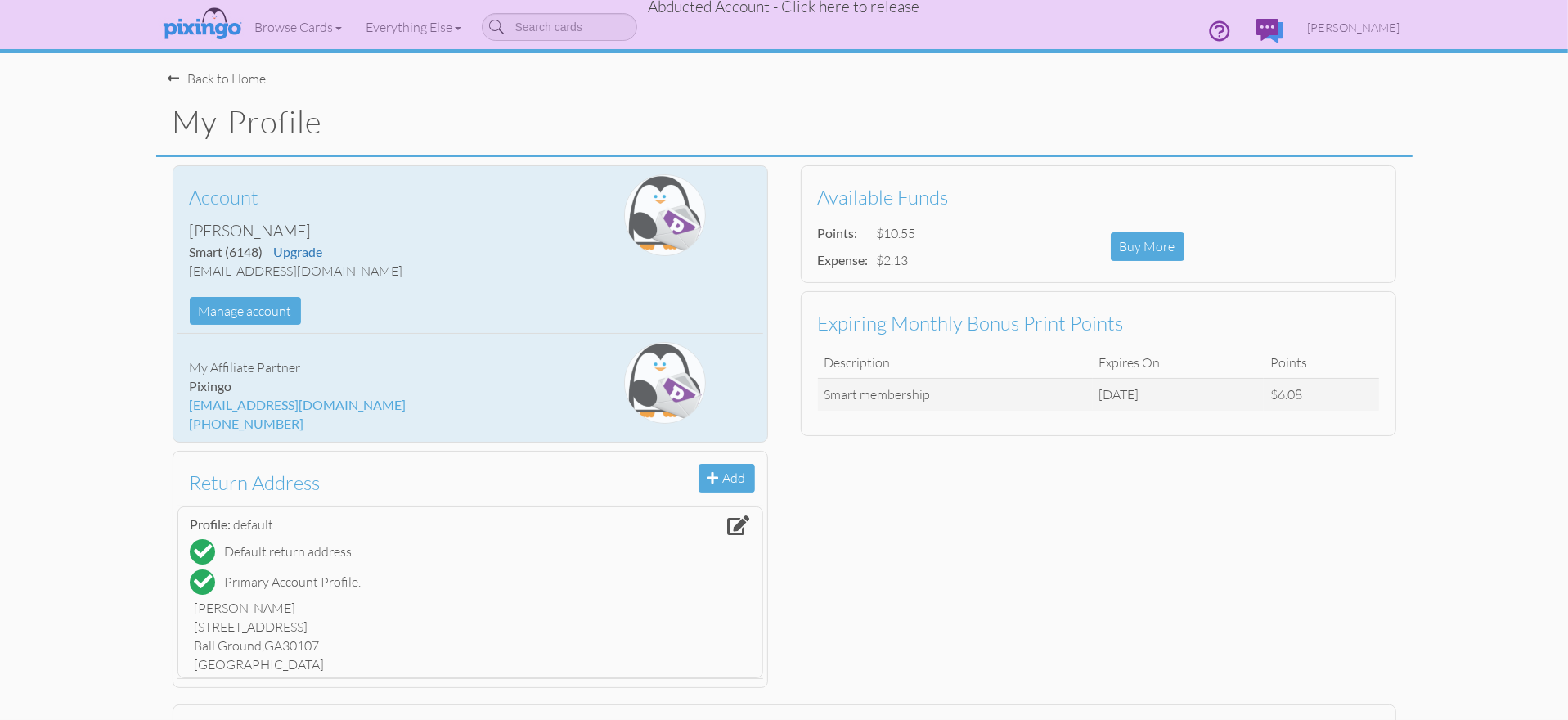
drag, startPoint x: 189, startPoint y: 269, endPoint x: 385, endPoint y: 266, distance: 196.0
click at [385, 266] on div "[EMAIL_ADDRESS][DOMAIN_NAME]" at bounding box center [373, 272] width 366 height 19
copy div "[EMAIL_ADDRESS][DOMAIN_NAME]"
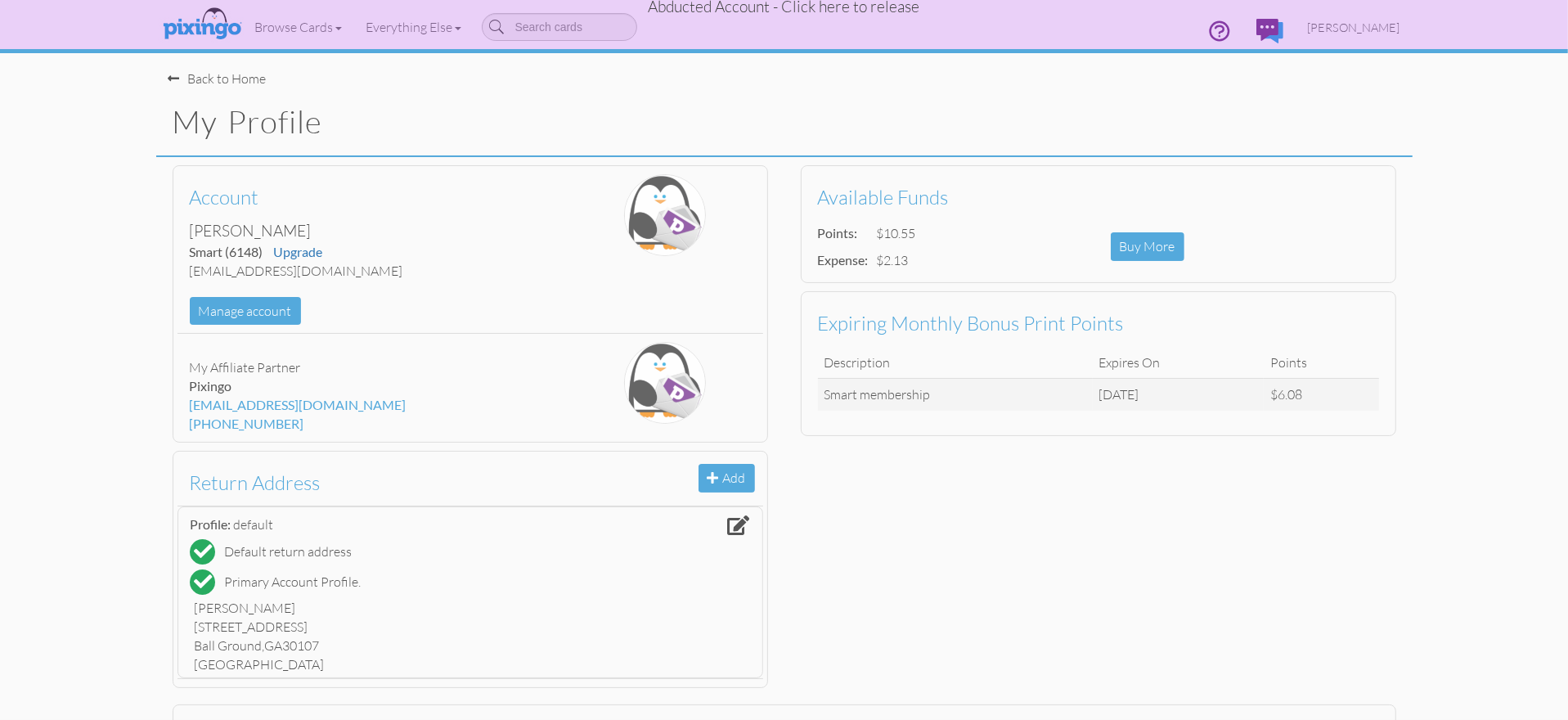
click at [825, 7] on span "Abducted Account - Click here to release" at bounding box center [784, 6] width 271 height 20
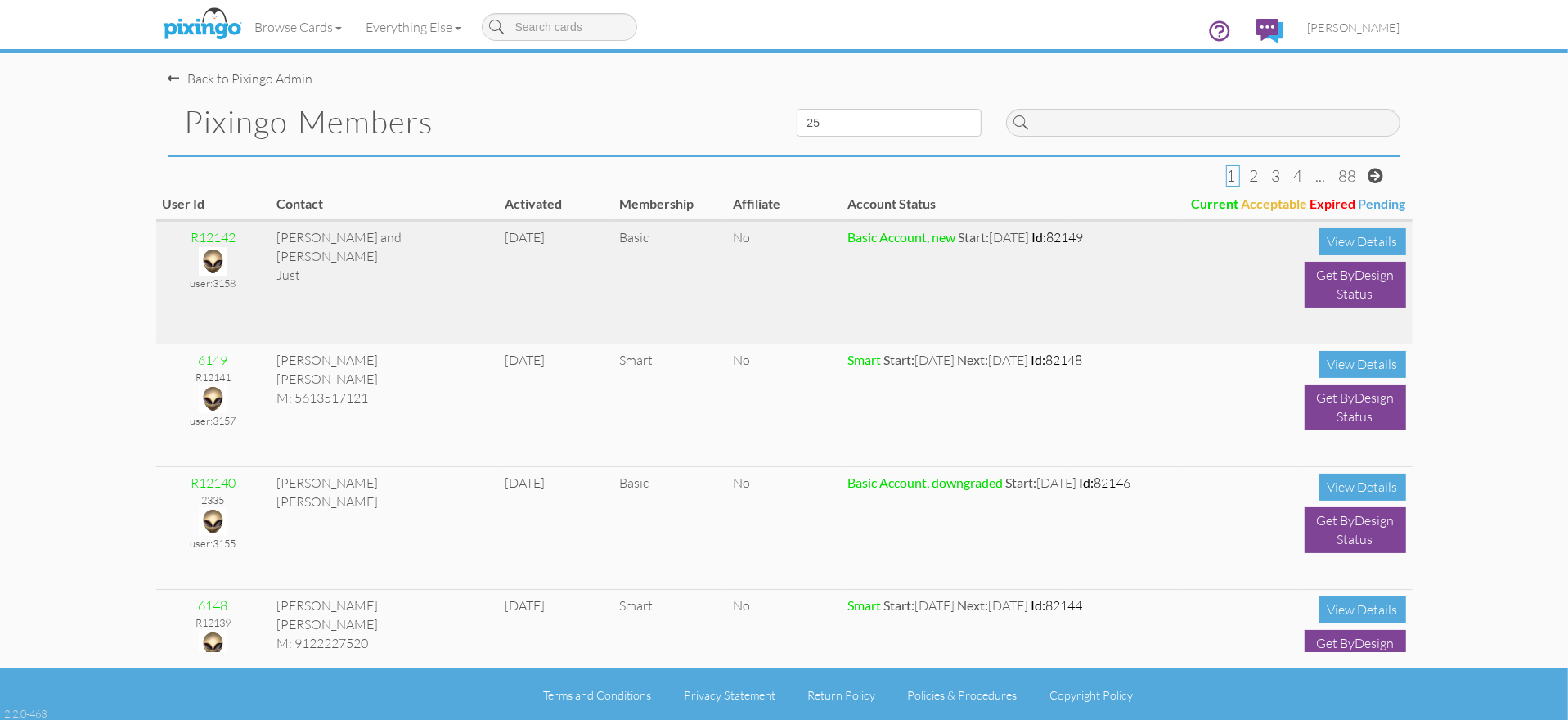
click at [213, 254] on img at bounding box center [212, 261] width 29 height 29
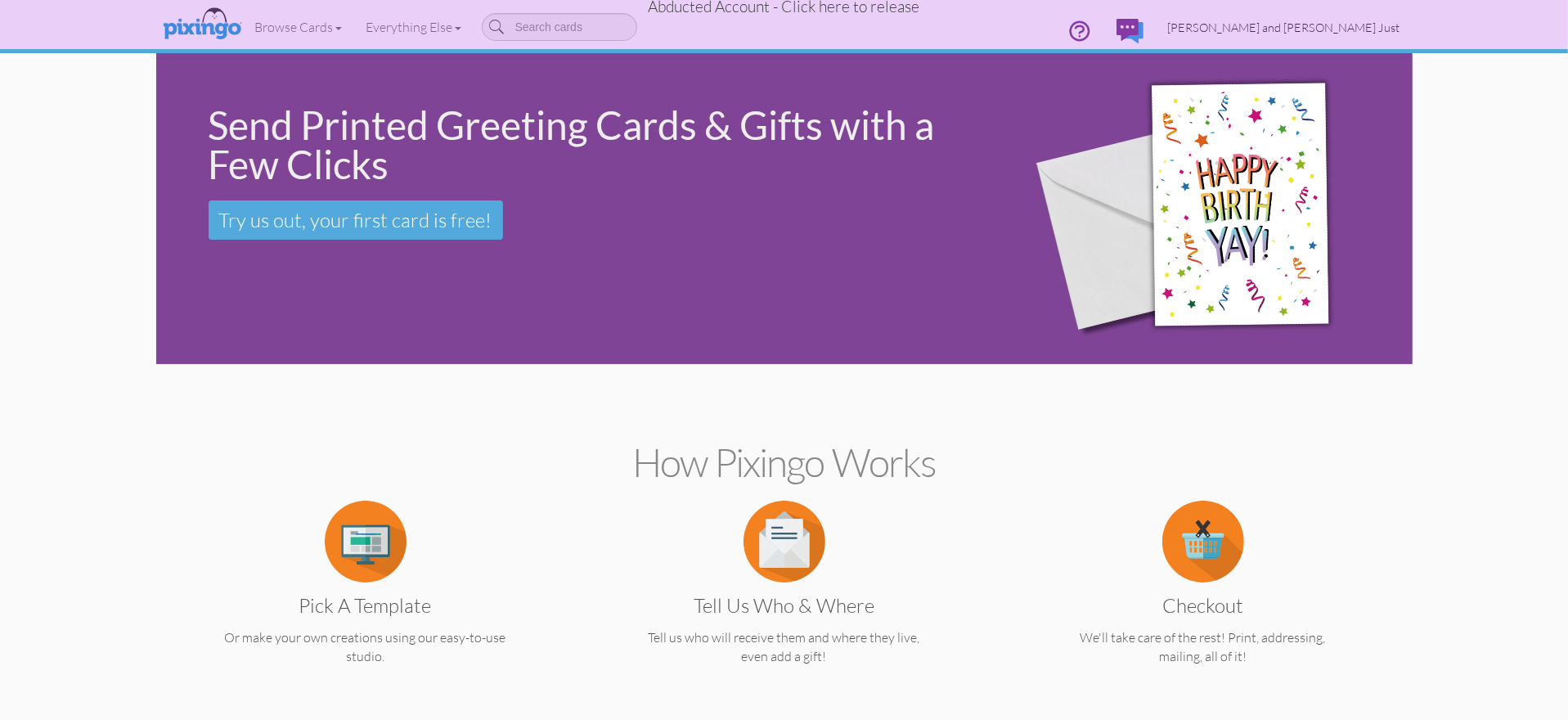
click at [1344, 27] on span "[PERSON_NAME] and [PERSON_NAME] Just" at bounding box center [1284, 28] width 232 height 14
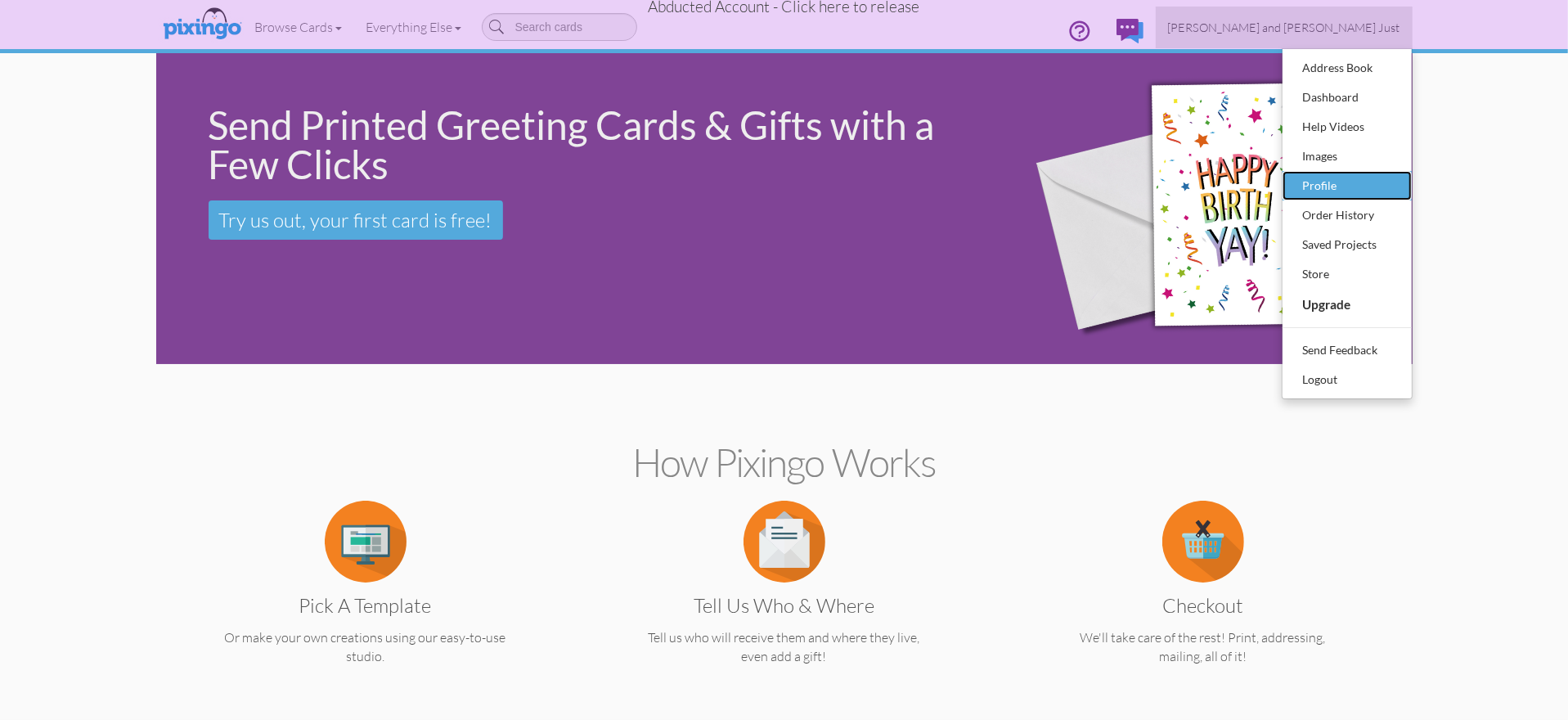
click at [1318, 192] on div "Profile" at bounding box center [1347, 186] width 96 height 24
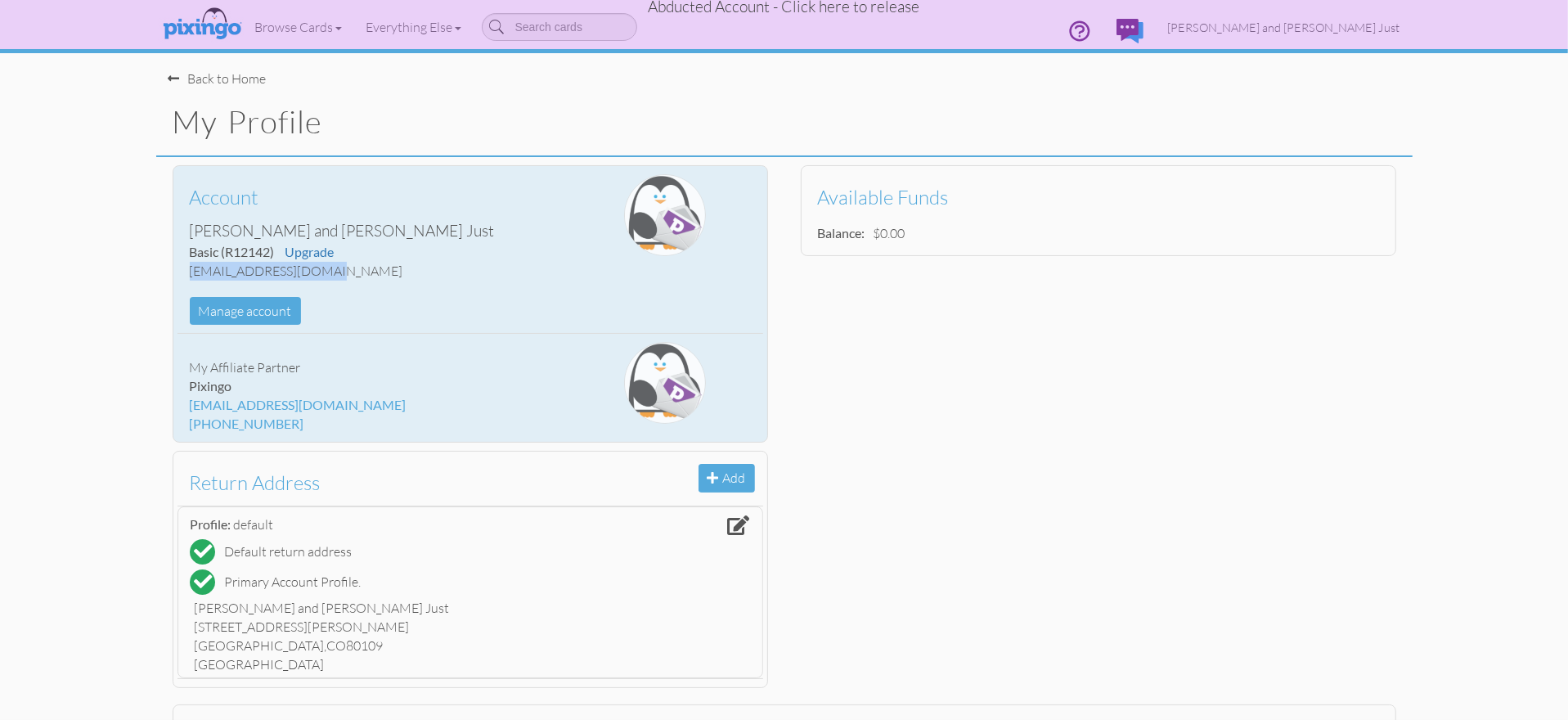
drag, startPoint x: 189, startPoint y: 271, endPoint x: 324, endPoint y: 267, distance: 135.1
click at [324, 267] on div "[EMAIL_ADDRESS][DOMAIN_NAME]" at bounding box center [373, 272] width 366 height 19
copy div "[EMAIL_ADDRESS][DOMAIN_NAME]"
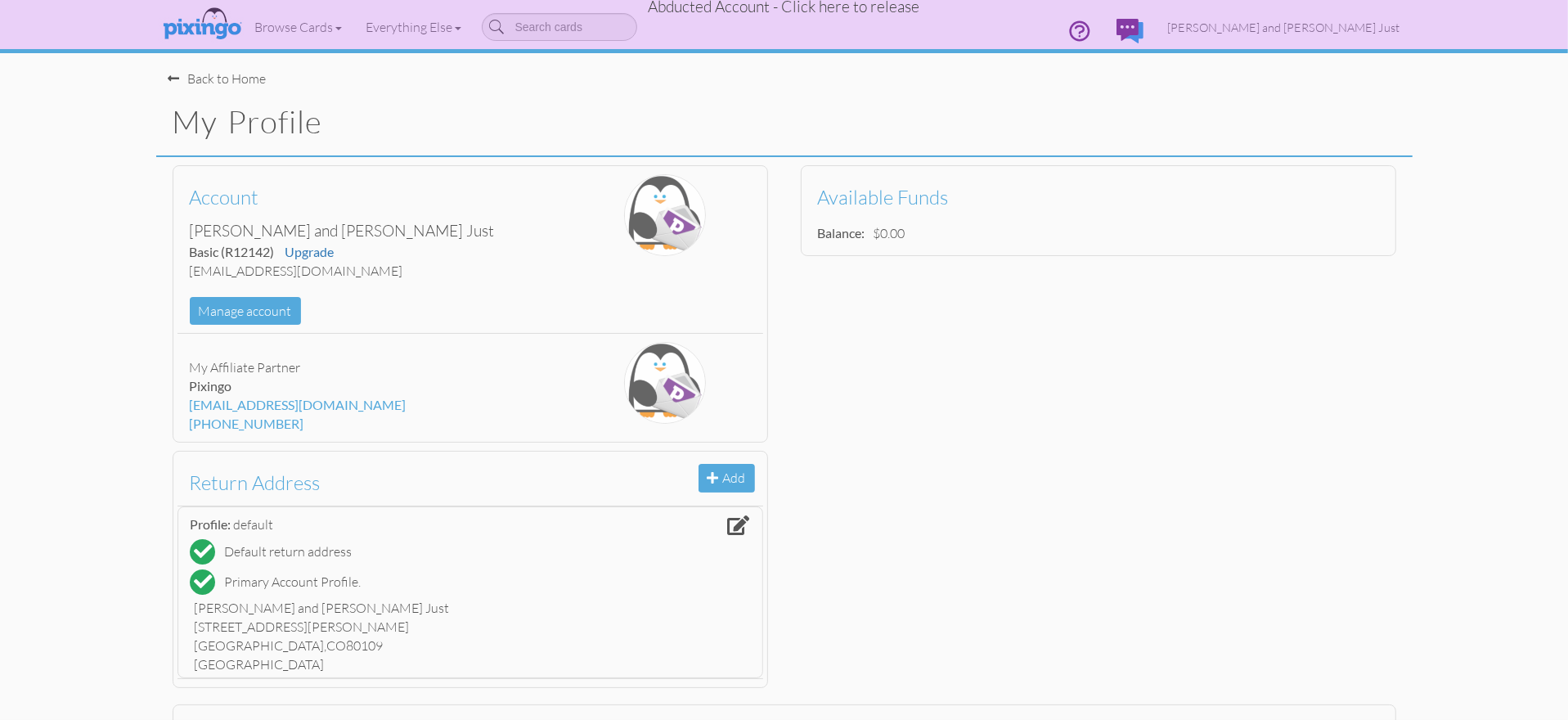
click at [1042, 338] on div "Account [PERSON_NAME] and [PERSON_NAME] Basic (R12142) Upgrade [EMAIL_ADDRESS][…" at bounding box center [784, 427] width 1257 height 540
click at [216, 74] on div "Back to Home" at bounding box center [217, 79] width 98 height 19
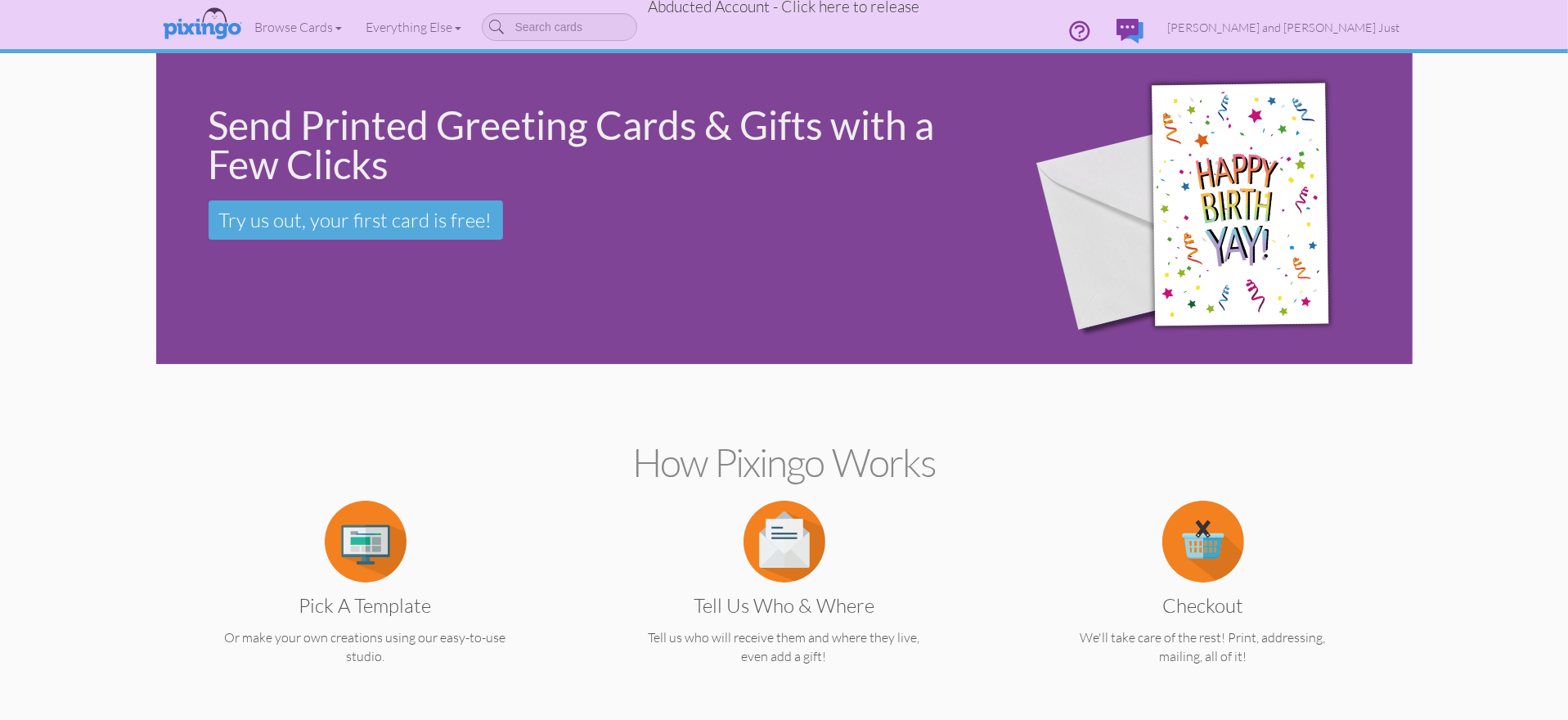
click at [819, 11] on span "Abducted Account - Click here to release" at bounding box center [784, 6] width 271 height 20
click at [840, 8] on span "Abducted Account - Click here to release" at bounding box center [784, 6] width 271 height 20
drag, startPoint x: 1107, startPoint y: 448, endPoint x: 1114, endPoint y: 435, distance: 14.8
click at [1108, 447] on h2 "How Pixingo works" at bounding box center [784, 462] width 1199 height 43
click at [848, 4] on span "Abducted Account - Click here to release" at bounding box center [784, 6] width 271 height 20
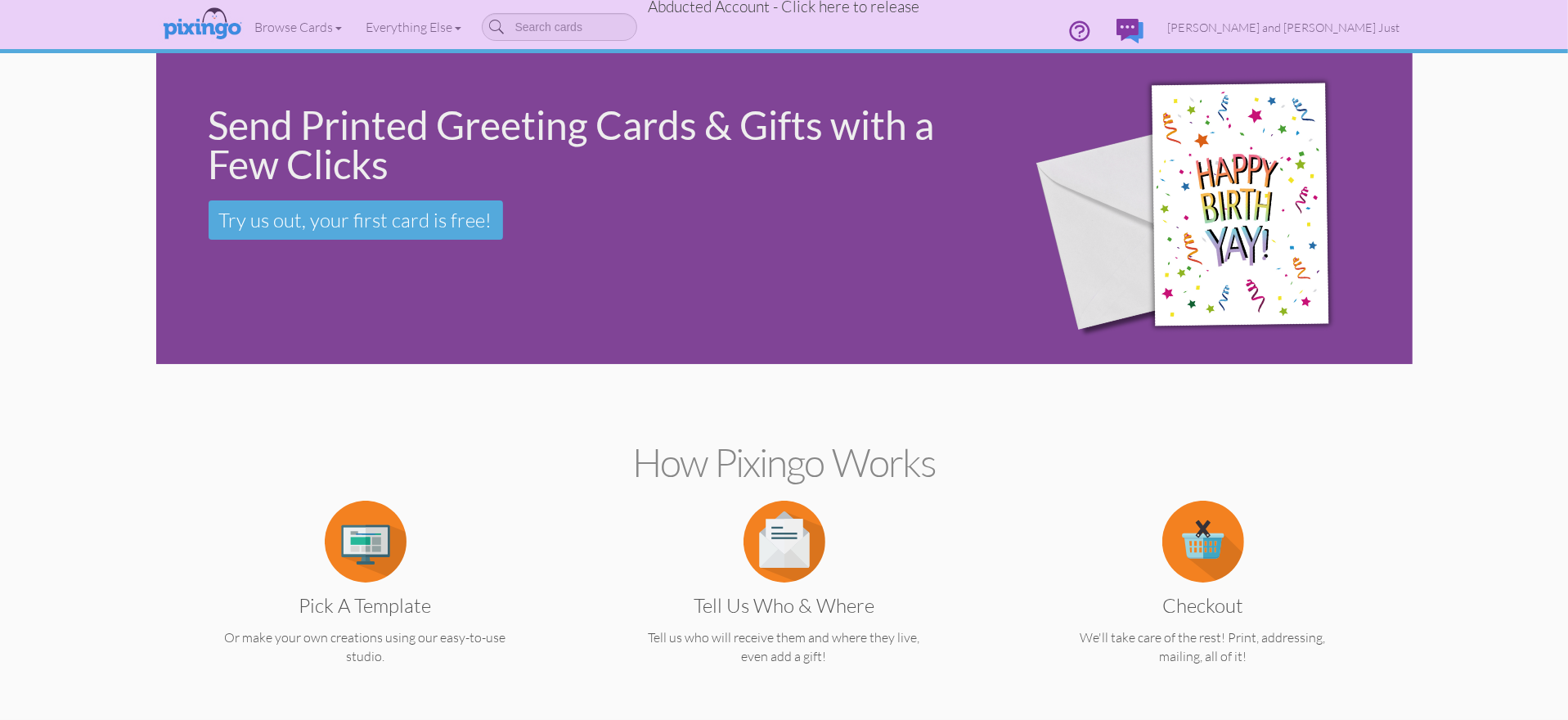
click at [848, 4] on span "Abducted Account - Click here to release" at bounding box center [784, 6] width 271 height 20
